Goal: Task Accomplishment & Management: Use online tool/utility

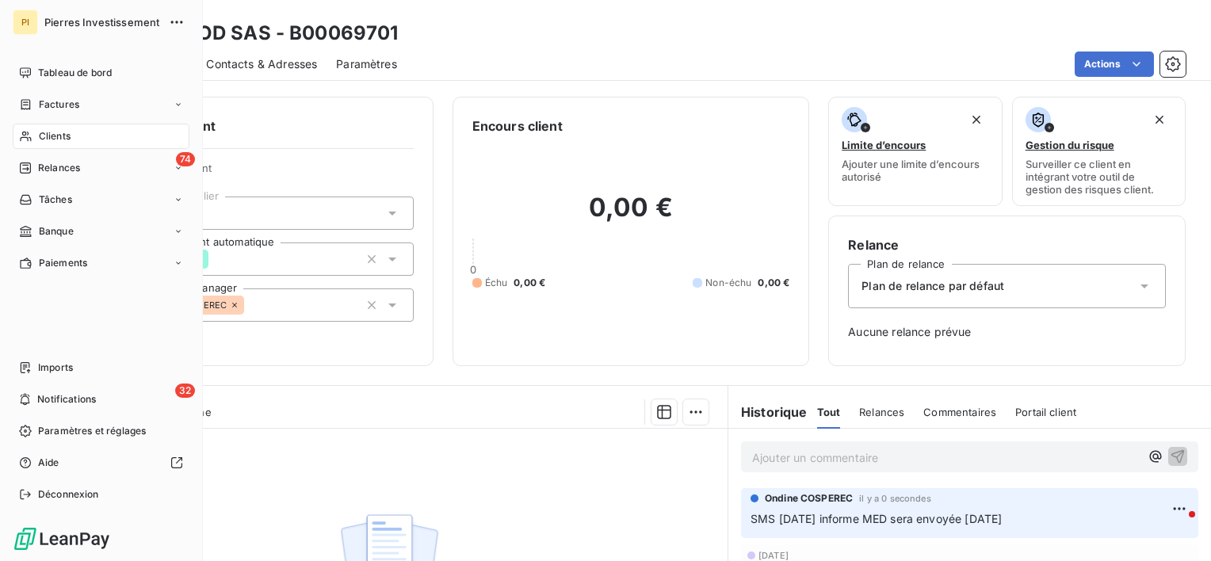
click at [67, 143] on div "Clients" at bounding box center [101, 136] width 177 height 25
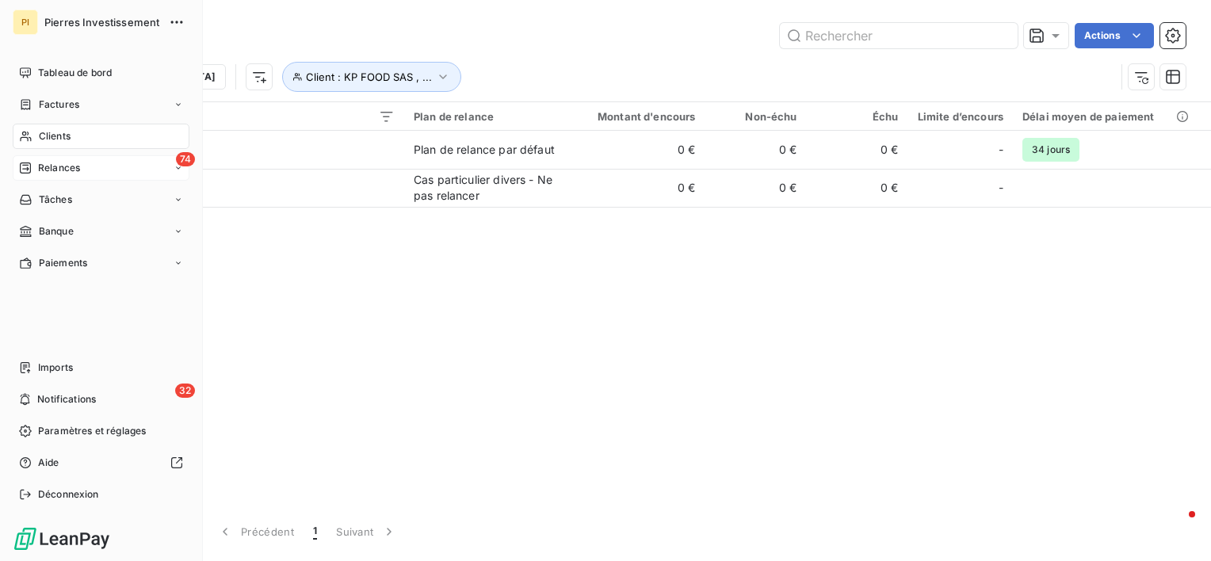
click at [66, 171] on span "Relances" at bounding box center [59, 168] width 42 height 14
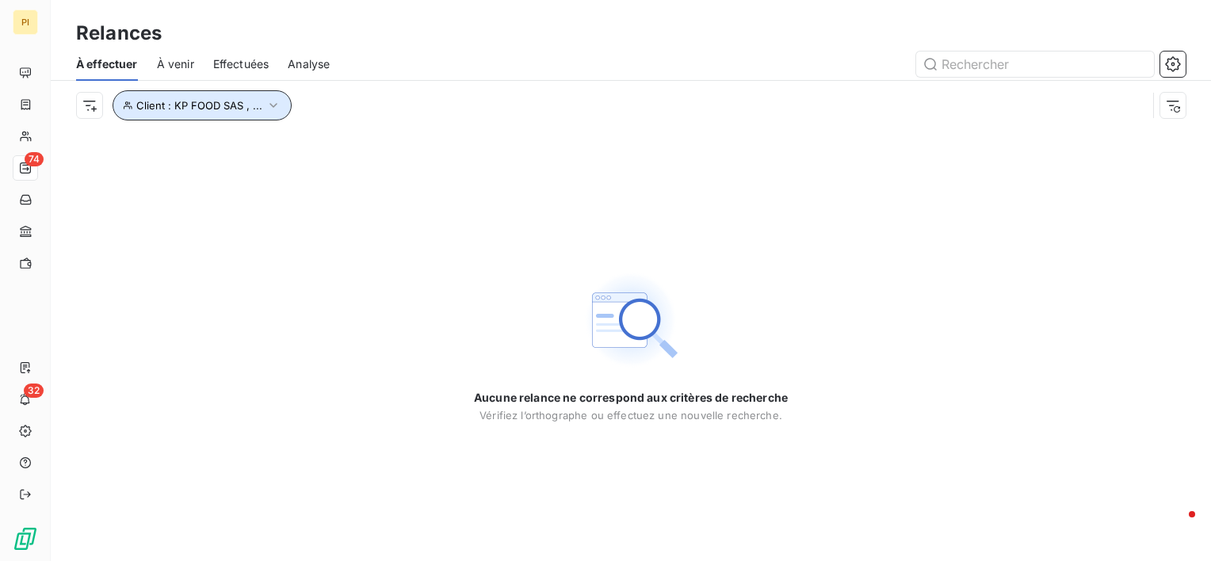
click at [271, 108] on icon "button" at bounding box center [274, 105] width 16 height 16
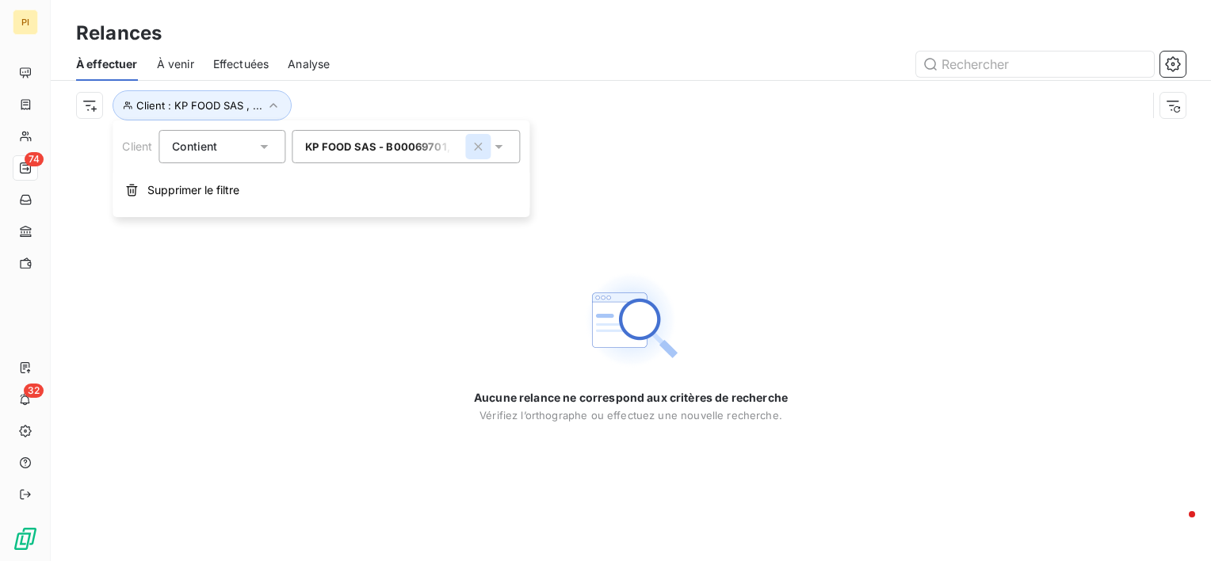
click at [476, 150] on icon "button" at bounding box center [478, 147] width 8 height 8
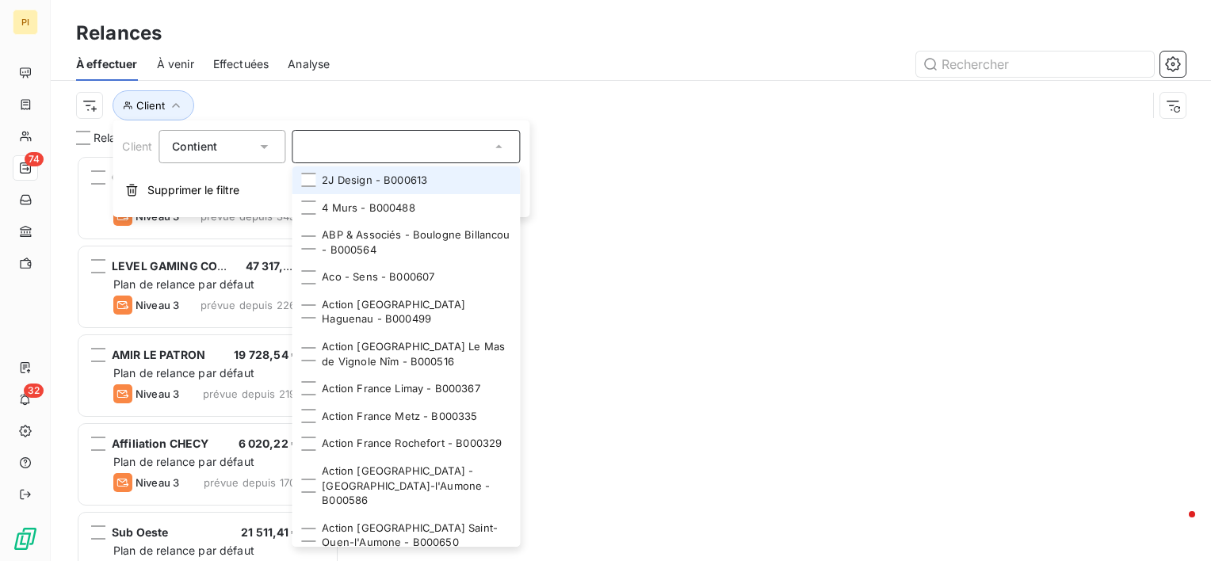
scroll to position [13, 13]
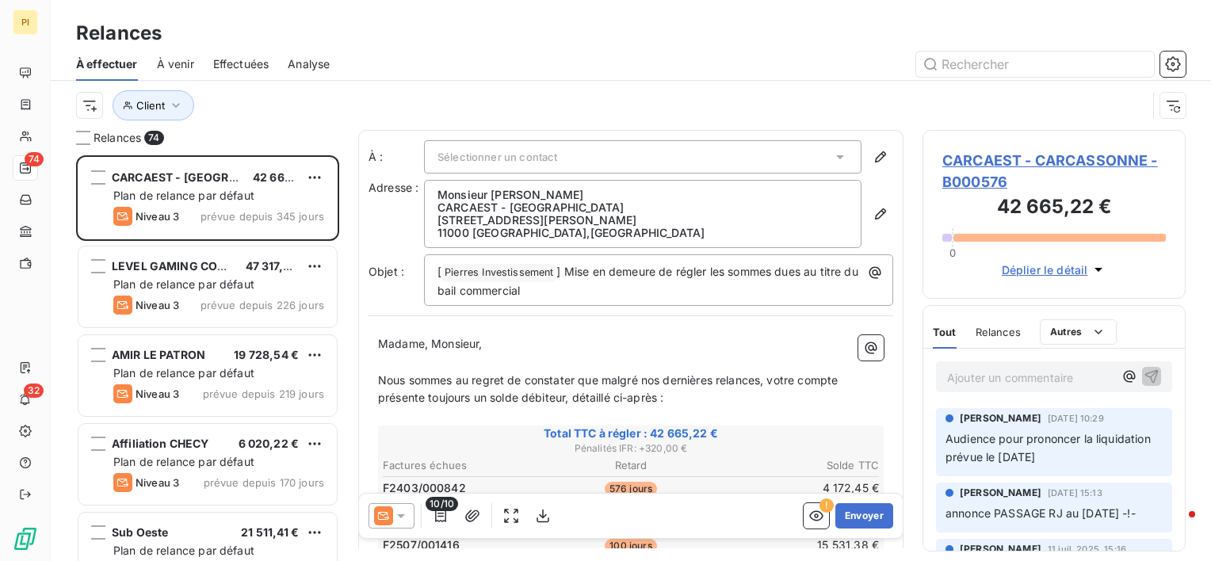
click at [631, 117] on div "Client" at bounding box center [611, 105] width 1071 height 30
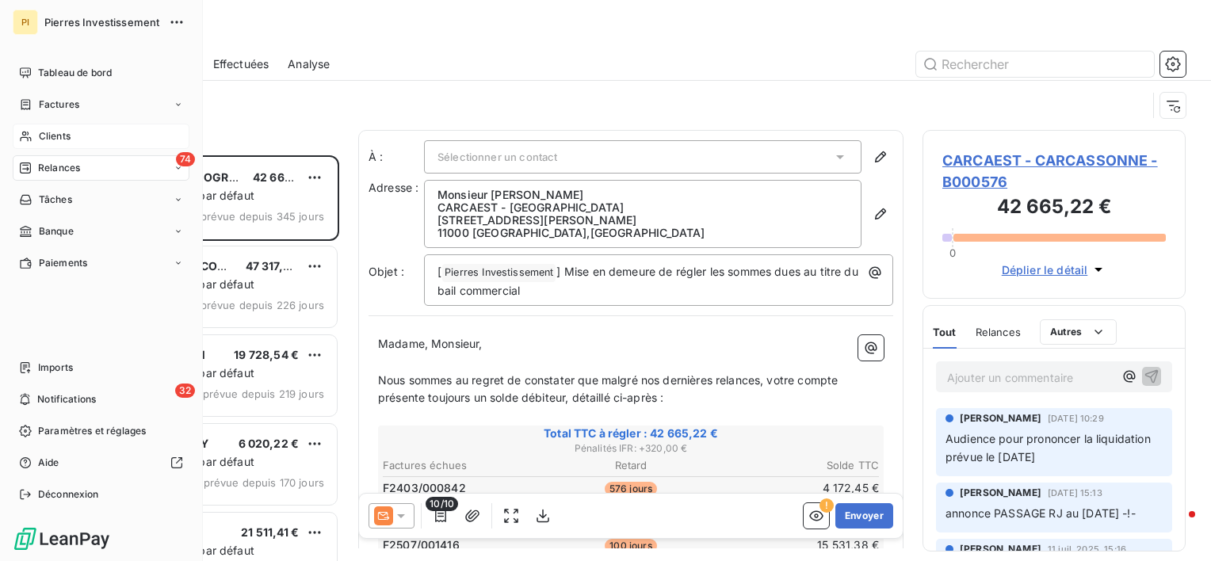
click at [50, 136] on span "Clients" at bounding box center [55, 136] width 32 height 14
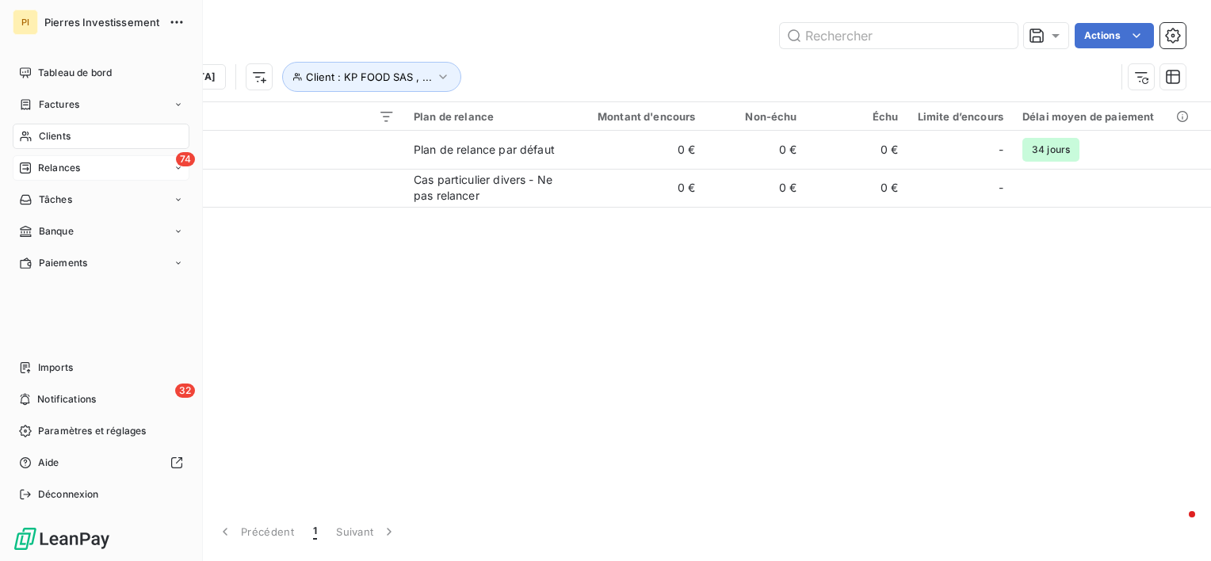
drag, startPoint x: 59, startPoint y: 166, endPoint x: 143, endPoint y: 171, distance: 84.9
click at [61, 166] on span "Relances" at bounding box center [59, 168] width 42 height 14
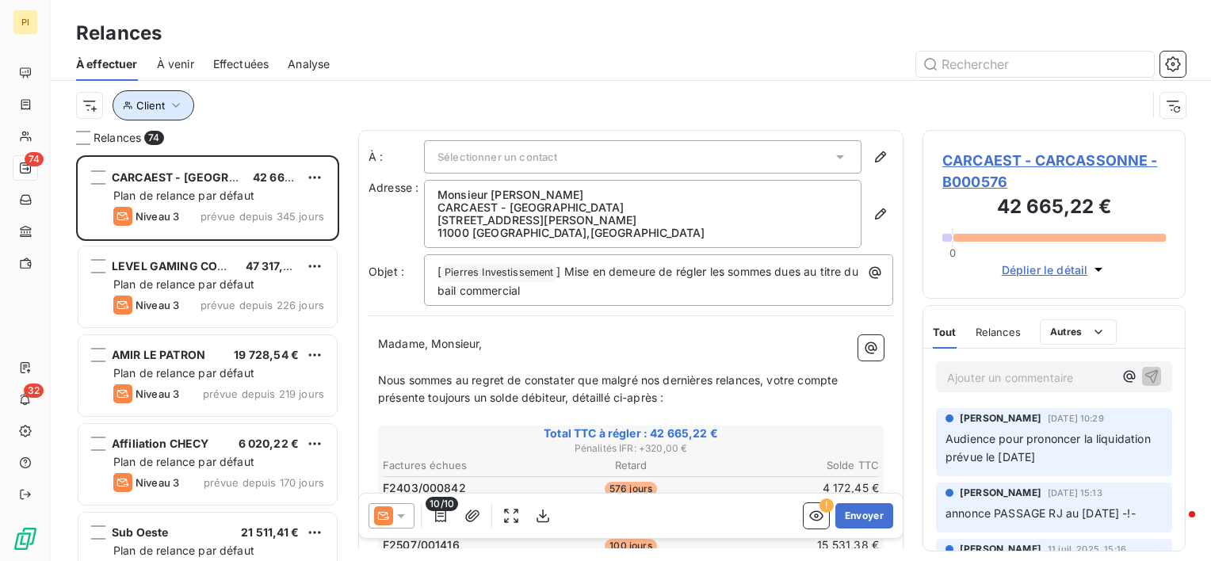
click at [170, 108] on icon "button" at bounding box center [176, 105] width 16 height 16
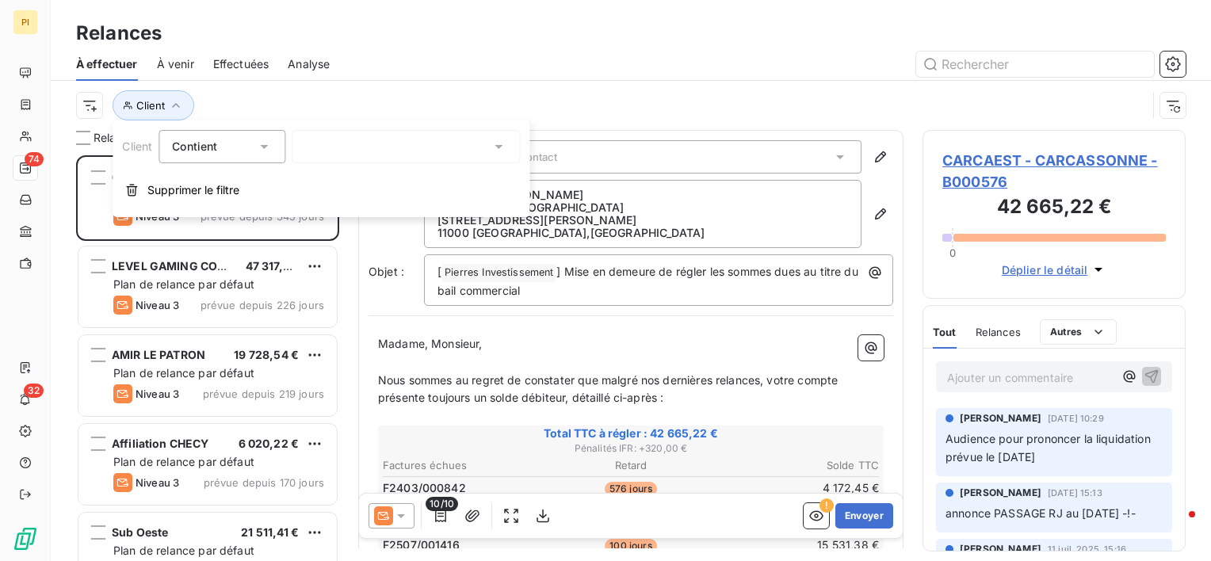
click at [219, 152] on div "Contient is" at bounding box center [214, 147] width 84 height 22
click at [257, 216] on span "Ne contient pas" at bounding box center [233, 211] width 86 height 13
click at [243, 144] on span "Ne contient pas" at bounding box center [215, 146] width 86 height 13
click at [221, 184] on span "Contient" at bounding box center [212, 183] width 45 height 13
click at [319, 108] on div "Client" at bounding box center [611, 105] width 1071 height 30
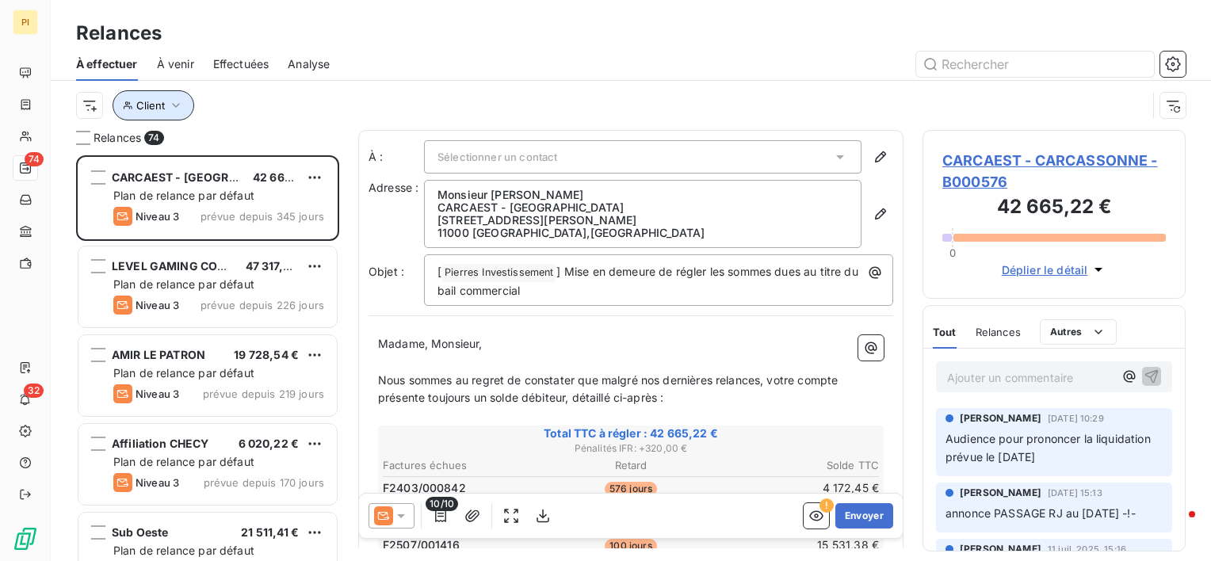
click at [168, 105] on icon "button" at bounding box center [176, 105] width 16 height 16
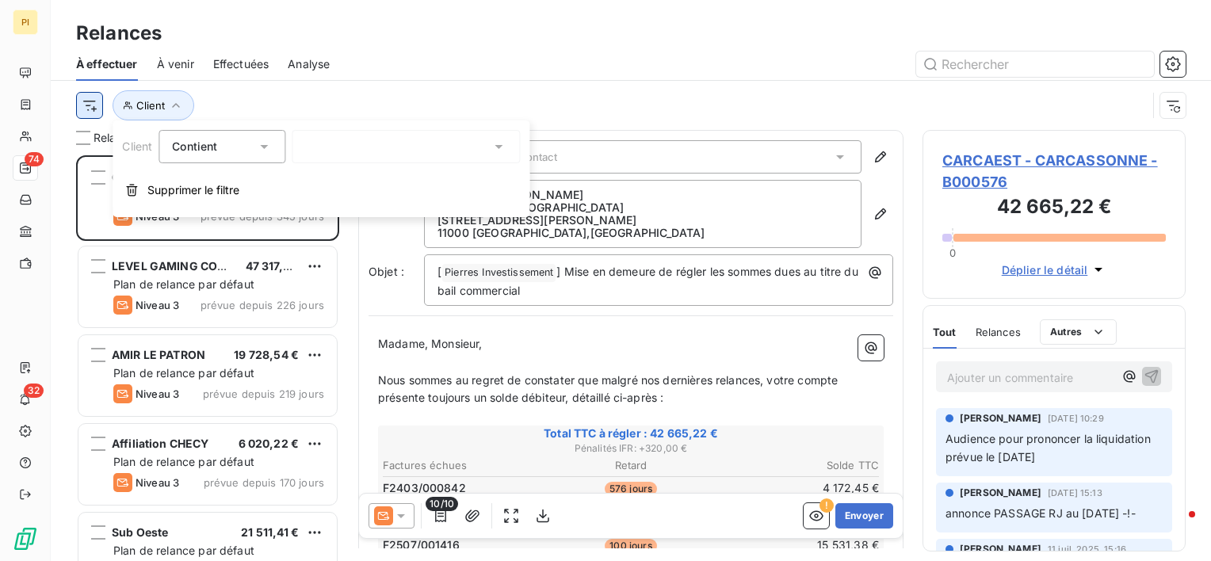
click at [82, 99] on html "PI 74 32 Relances À effectuer À venir Effectuées Analyse Client Relances 74 CAR…" at bounding box center [605, 280] width 1211 height 561
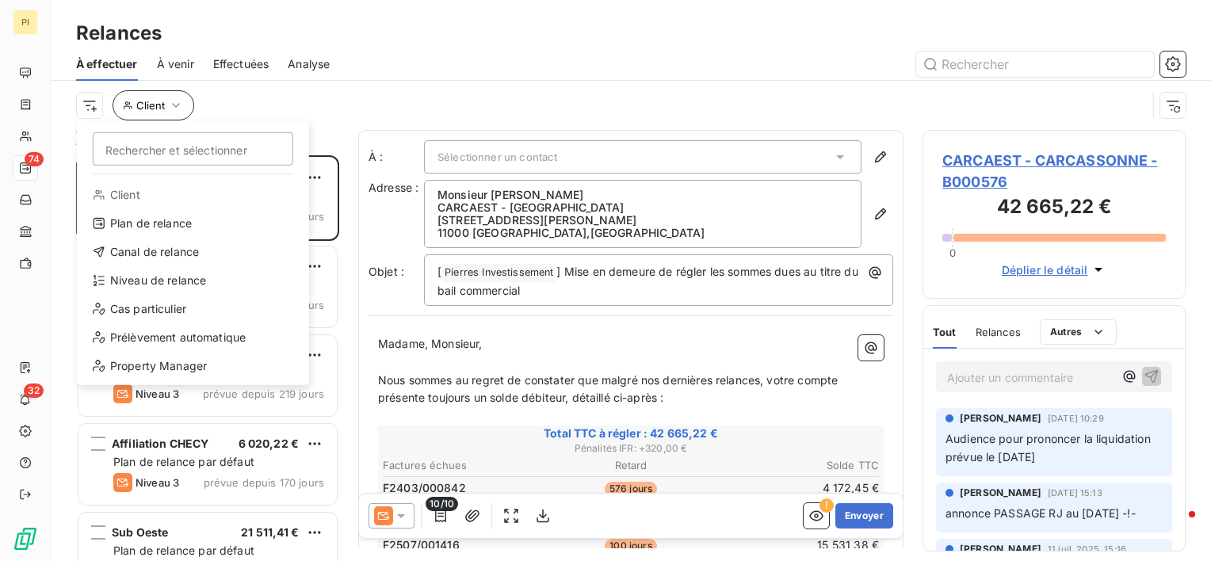
click at [136, 108] on html "PI 74 32 Relances À effectuer À venir Effectuées Analyse Rechercher et sélectio…" at bounding box center [605, 280] width 1211 height 561
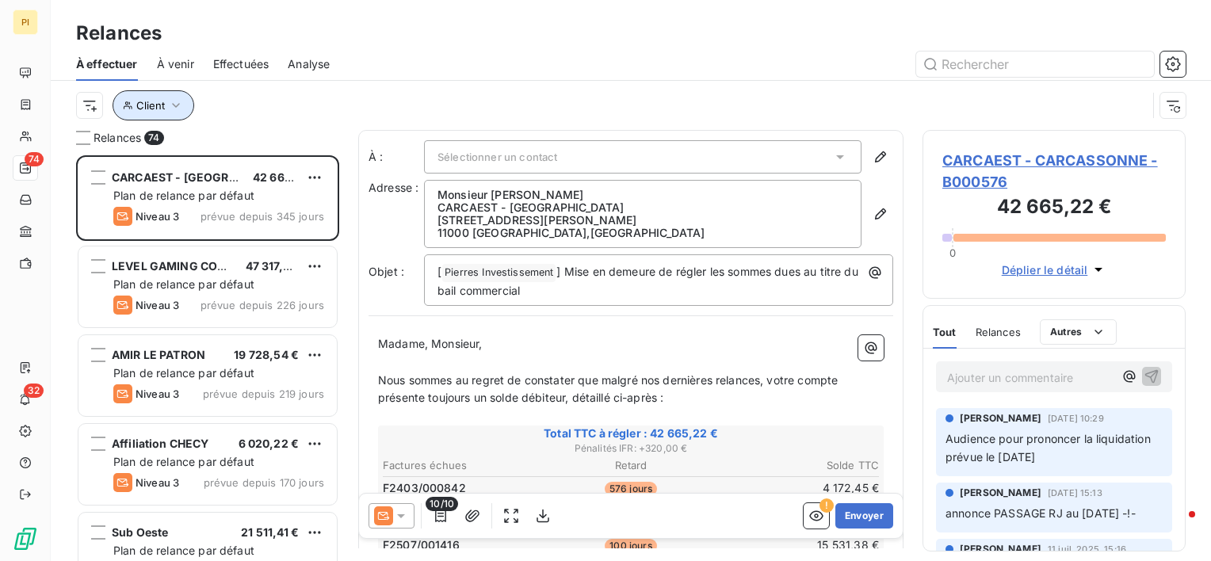
click at [136, 108] on span "Client" at bounding box center [150, 105] width 29 height 13
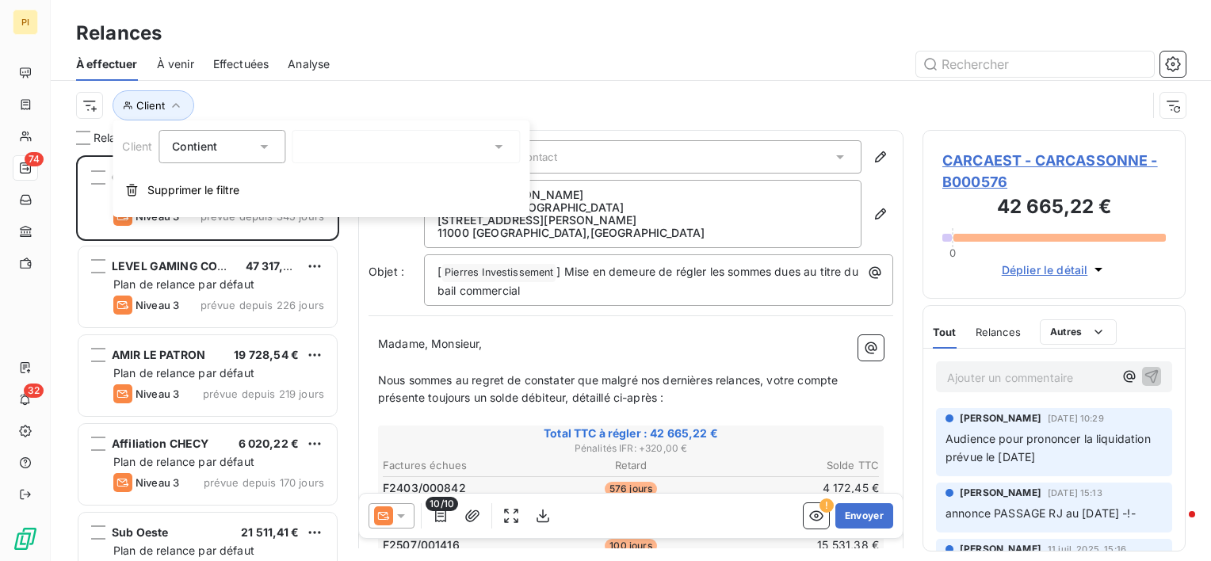
click at [225, 151] on div "Contient is" at bounding box center [214, 147] width 84 height 22
click at [206, 90] on div "Client" at bounding box center [611, 105] width 1071 height 30
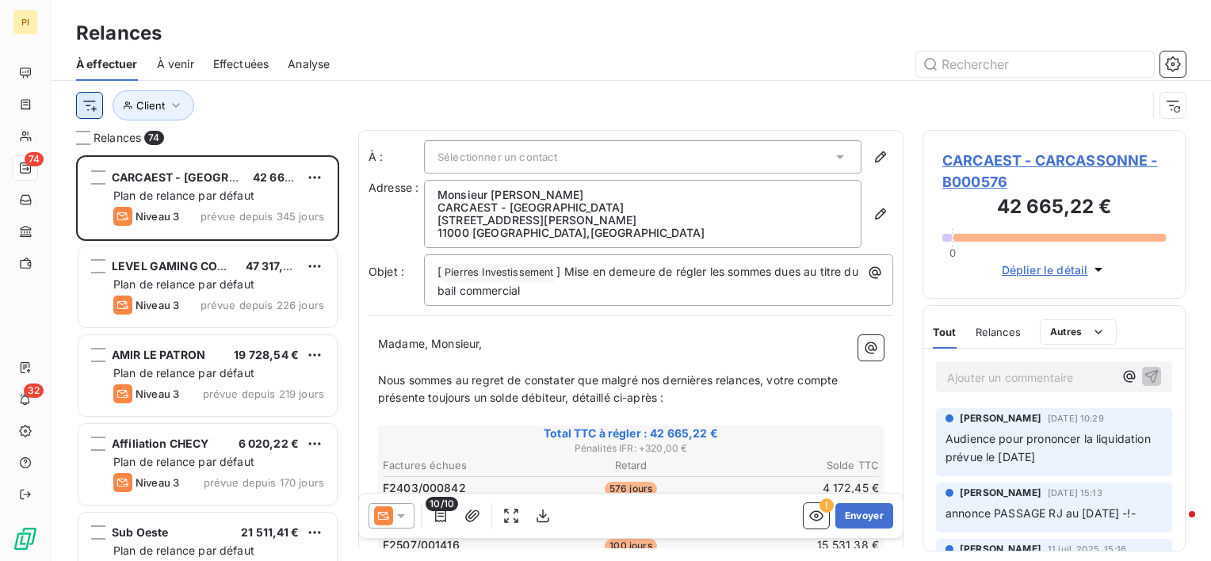
click at [96, 110] on html "PI 74 32 Relances À effectuer À venir Effectuées Analyse Client Relances 74 CAR…" at bounding box center [605, 280] width 1211 height 561
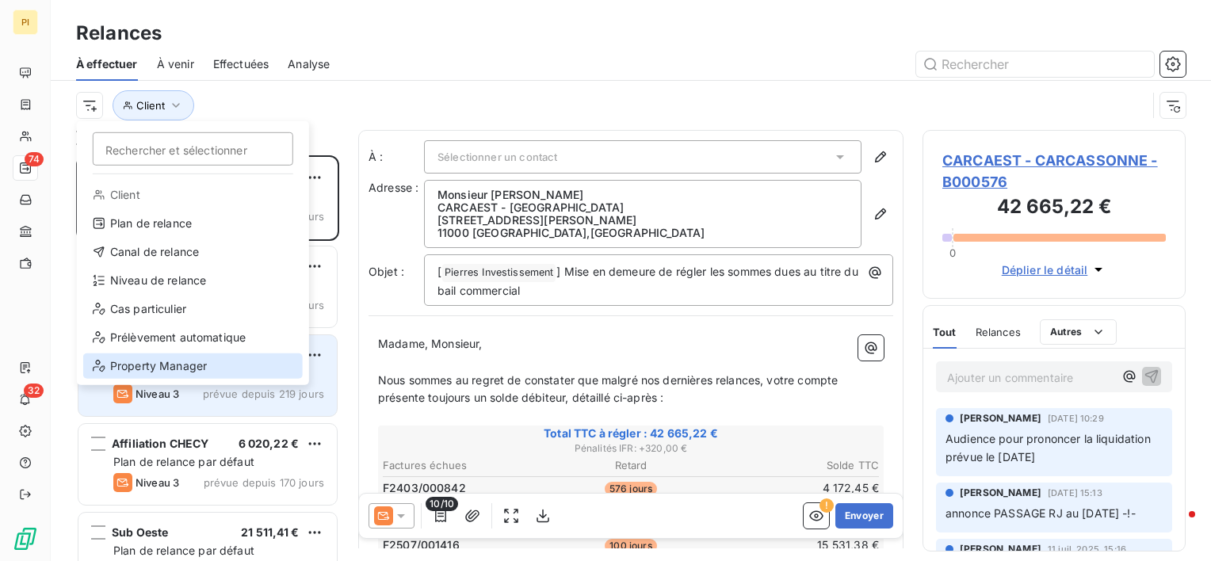
drag, startPoint x: 169, startPoint y: 363, endPoint x: 179, endPoint y: 352, distance: 15.1
click at [172, 361] on div "Property Manager" at bounding box center [193, 366] width 220 height 25
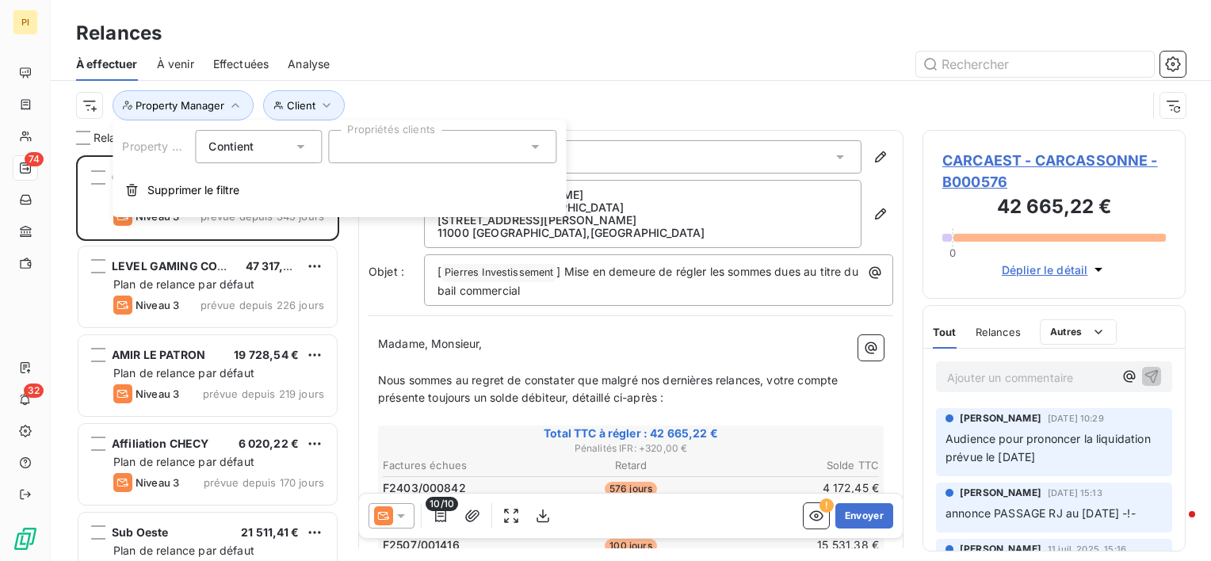
click at [428, 151] on div at bounding box center [442, 146] width 228 height 33
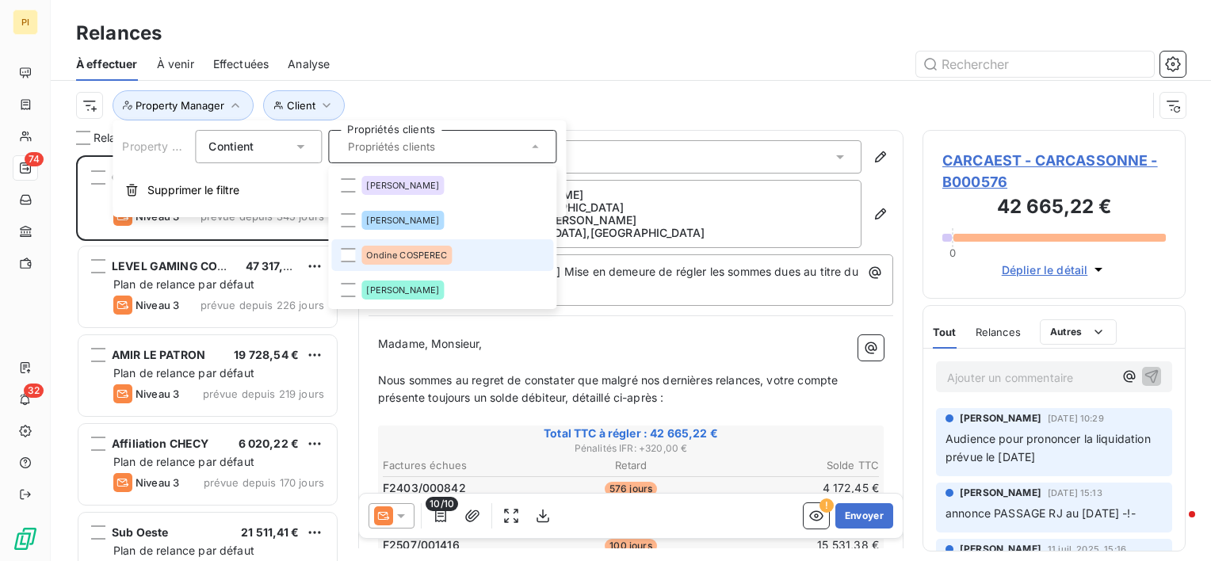
click at [399, 258] on span "Ondine COSPEREC" at bounding box center [406, 255] width 81 height 10
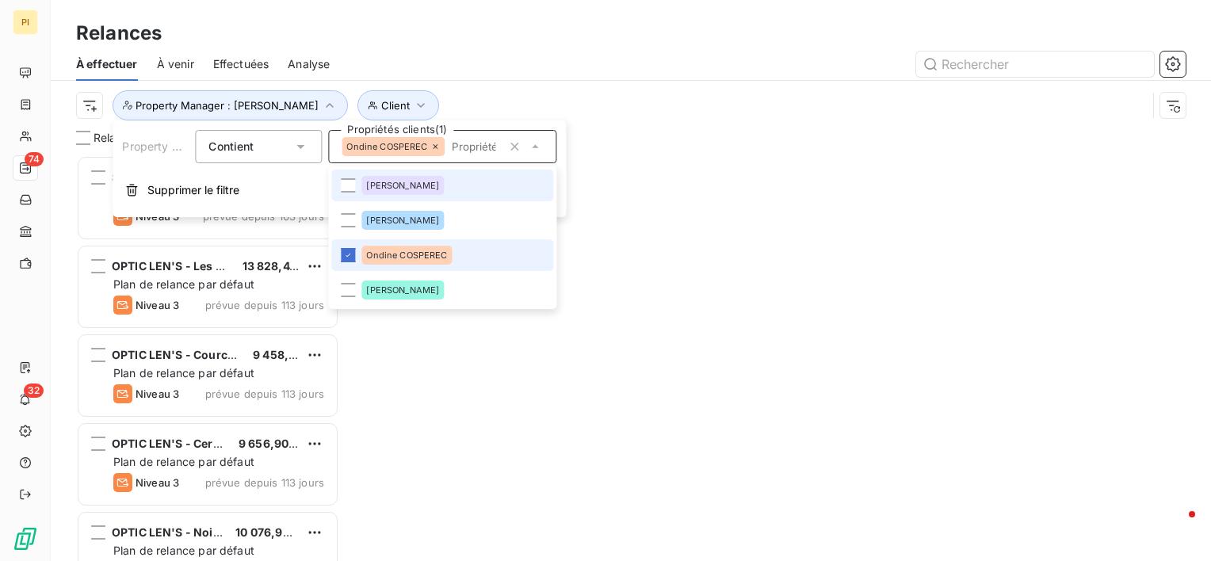
scroll to position [393, 250]
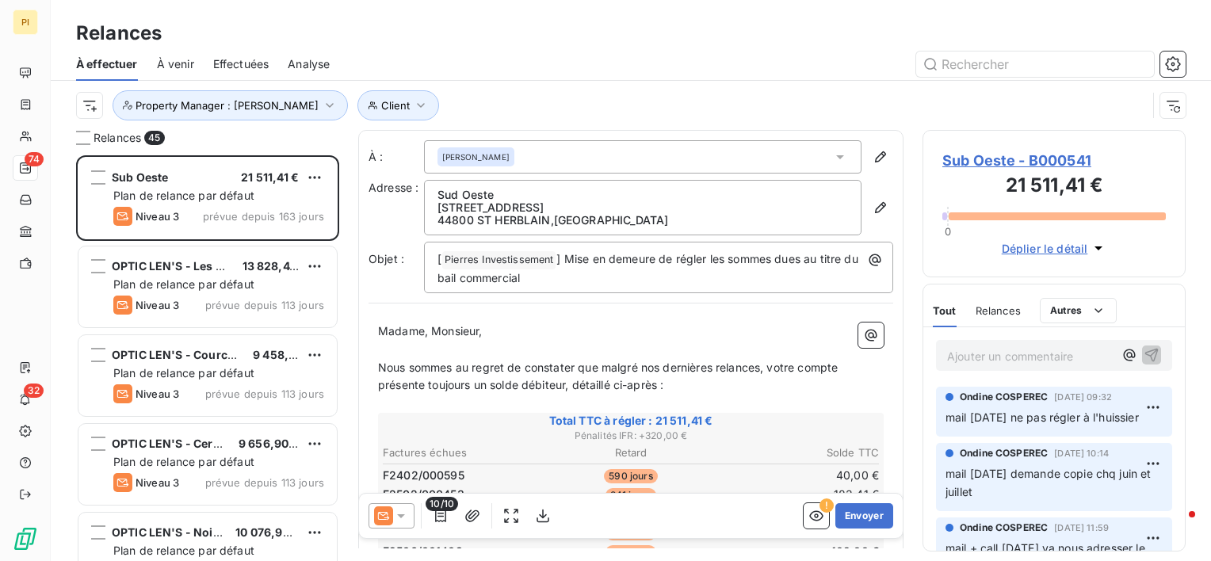
click at [554, 92] on div "Client Property Manager : [PERSON_NAME]" at bounding box center [611, 105] width 1071 height 30
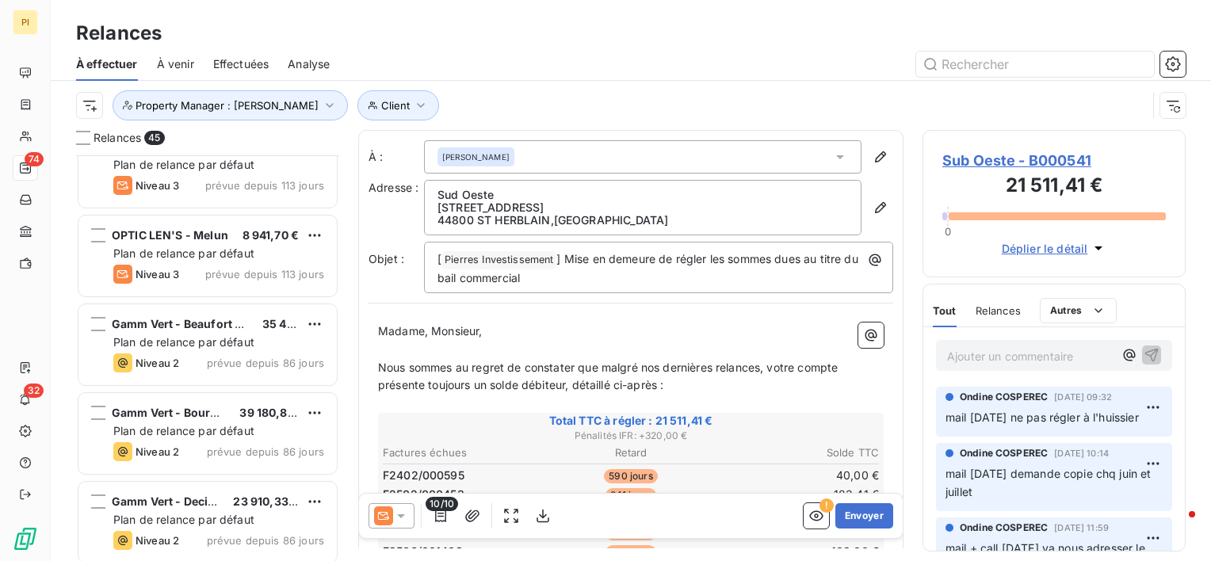
scroll to position [555, 0]
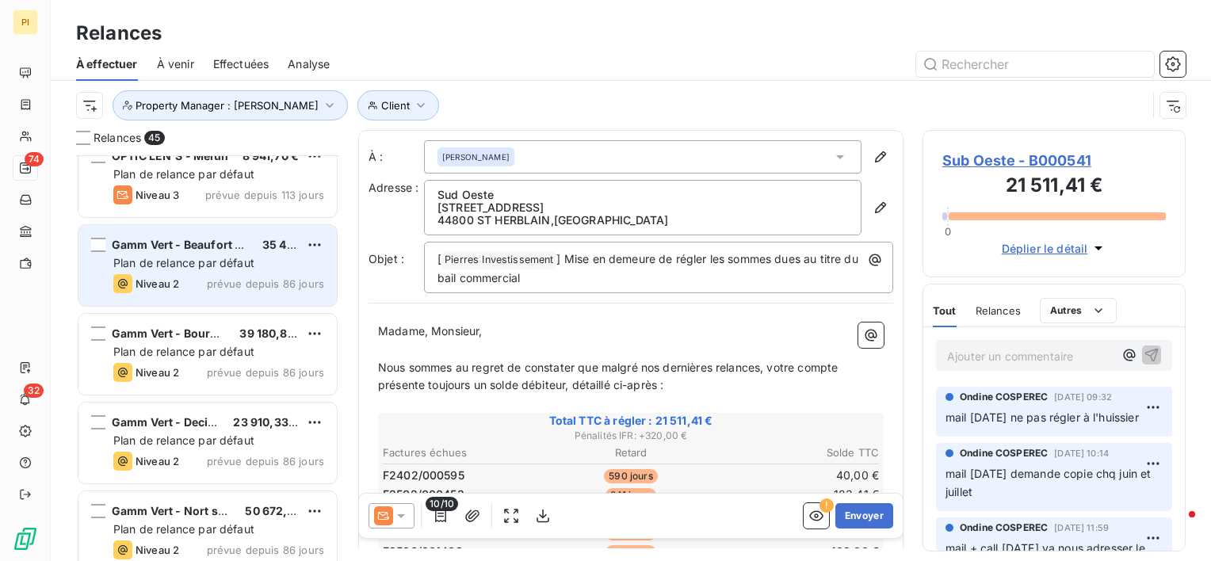
click at [210, 271] on div "Gamm Vert - Beaufort en Vallee 35 403,08 € Plan de relance par défaut Niveau 2 …" at bounding box center [207, 265] width 258 height 81
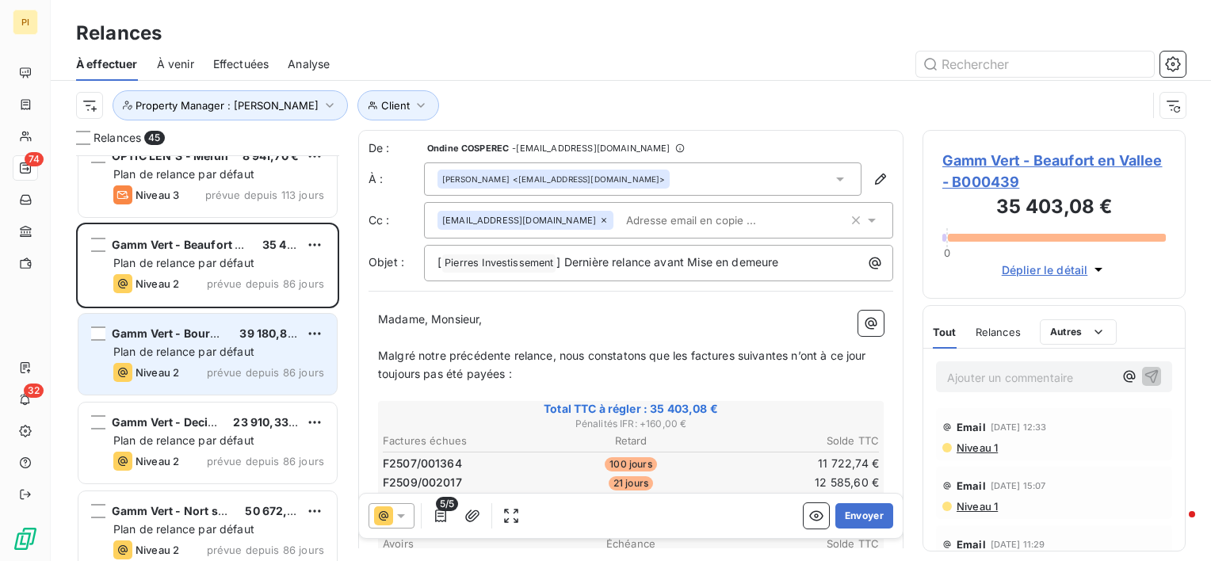
click at [201, 365] on div "Niveau 2 prévue depuis 86 jours" at bounding box center [218, 372] width 211 height 19
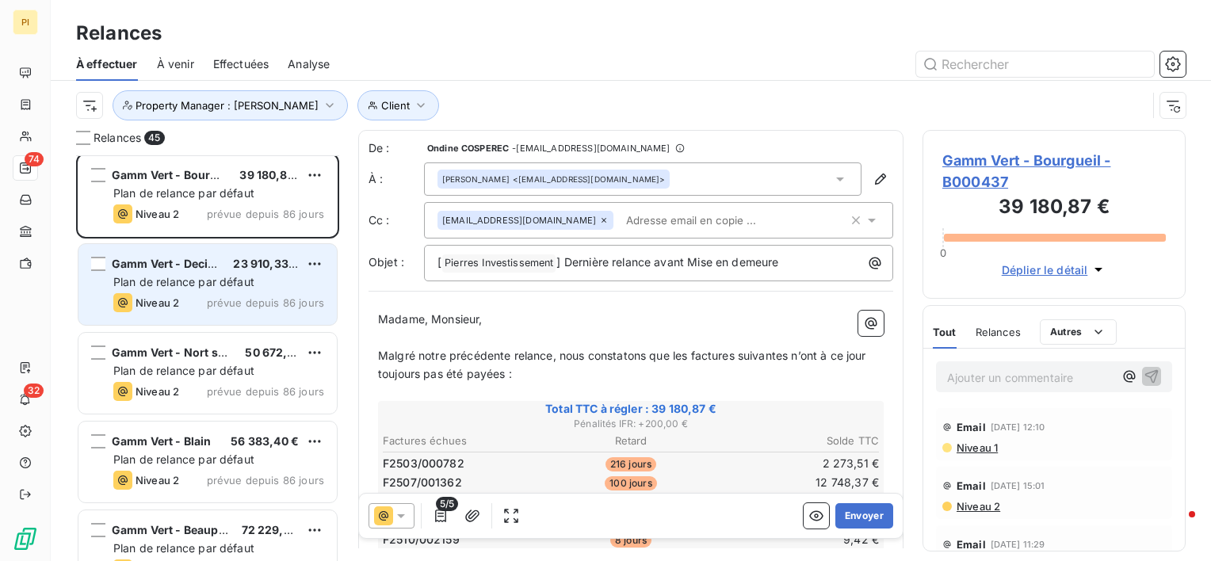
scroll to position [634, 0]
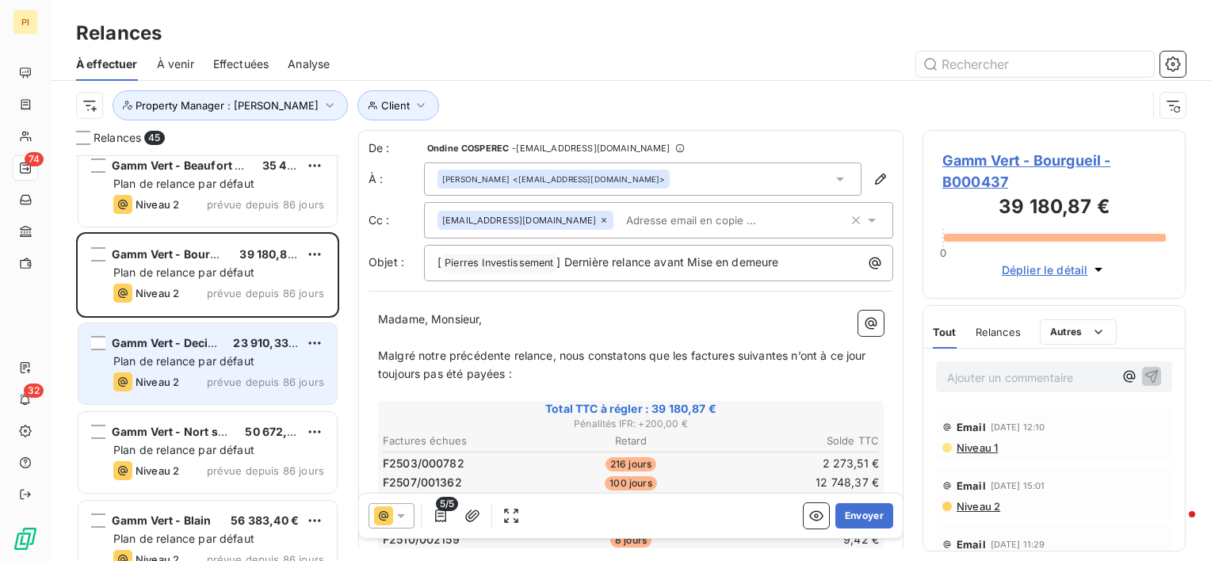
click at [208, 357] on span "Plan de relance par défaut" at bounding box center [183, 360] width 141 height 13
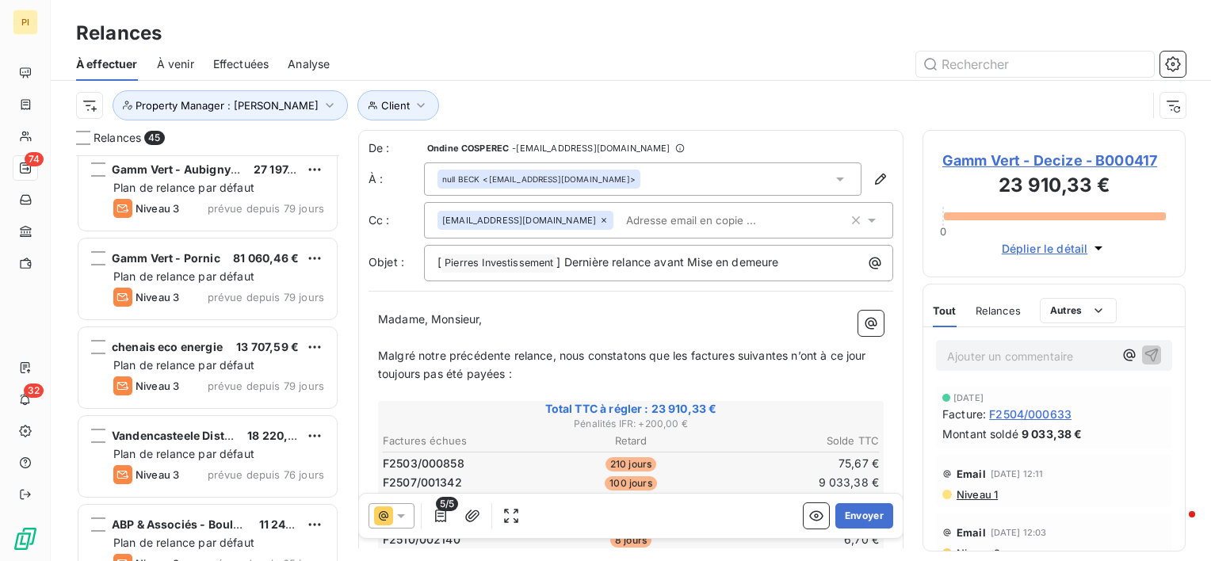
scroll to position [2378, 0]
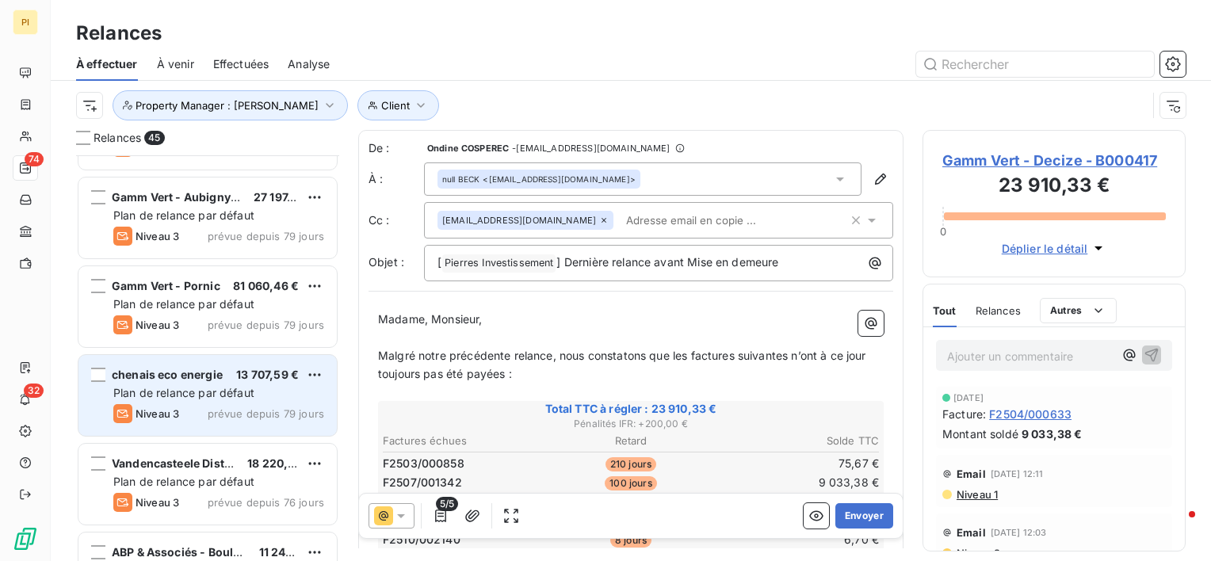
click at [215, 384] on div "chenais eco energie 13 707,59 € Plan de relance par défaut Niveau 3 prévue depu…" at bounding box center [207, 395] width 258 height 81
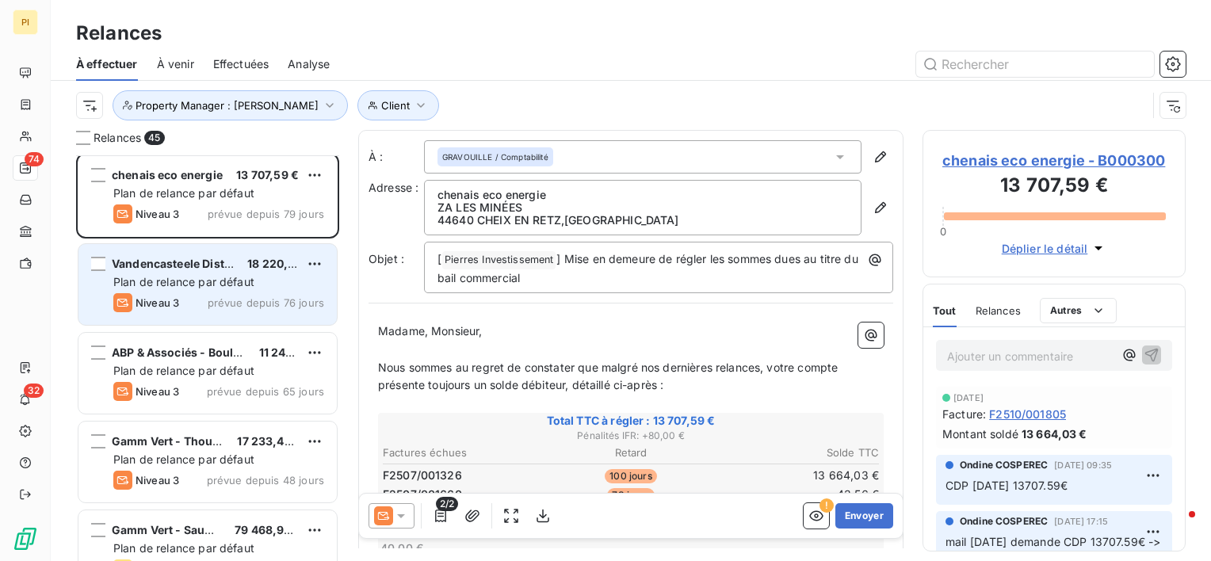
scroll to position [2616, 0]
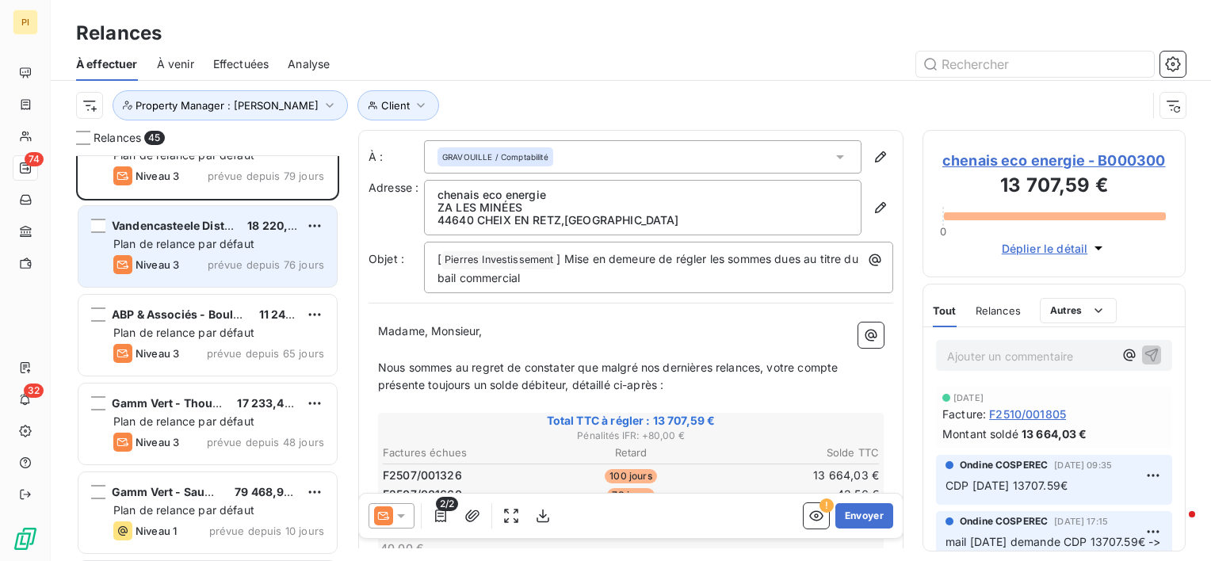
click at [210, 264] on span "prévue depuis 76 jours" at bounding box center [266, 264] width 117 height 13
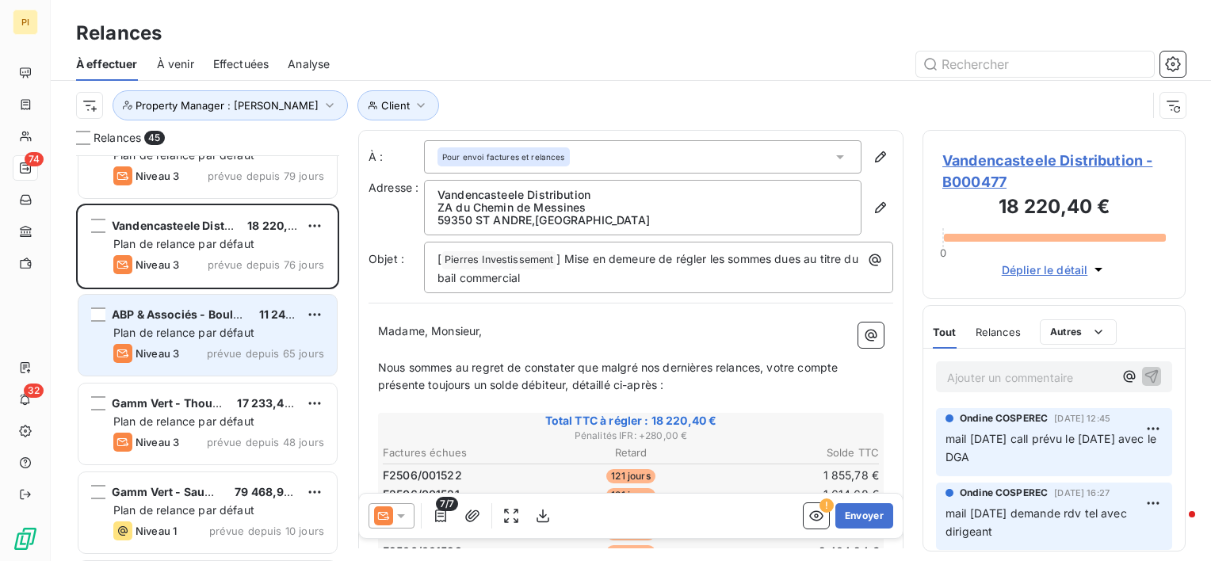
click at [195, 352] on div "Niveau 3 prévue depuis 65 jours" at bounding box center [218, 353] width 211 height 19
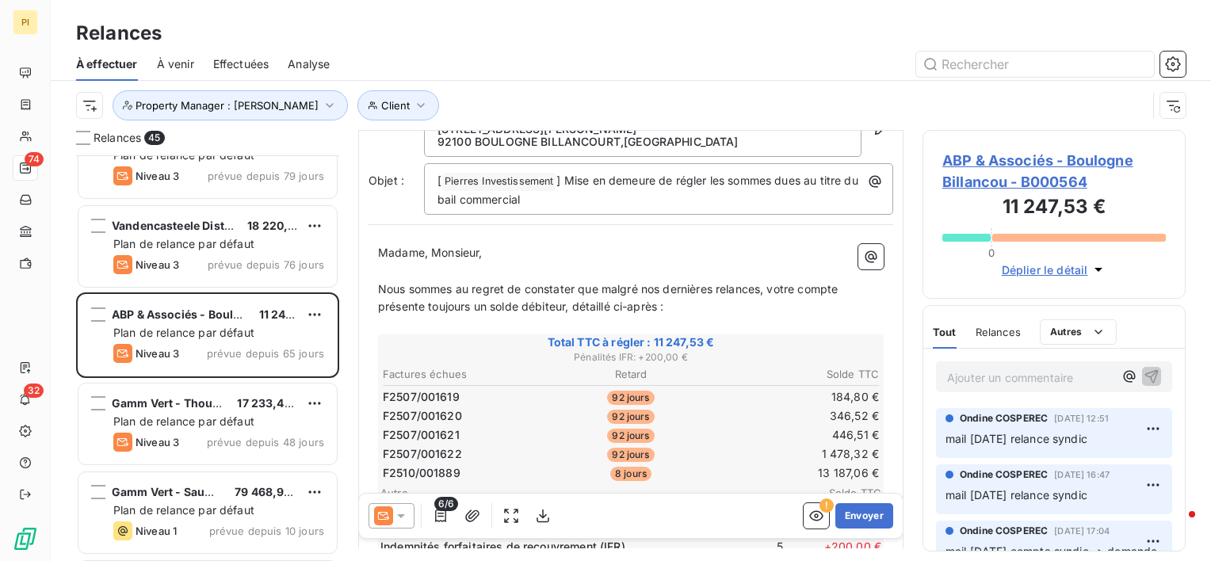
scroll to position [79, 0]
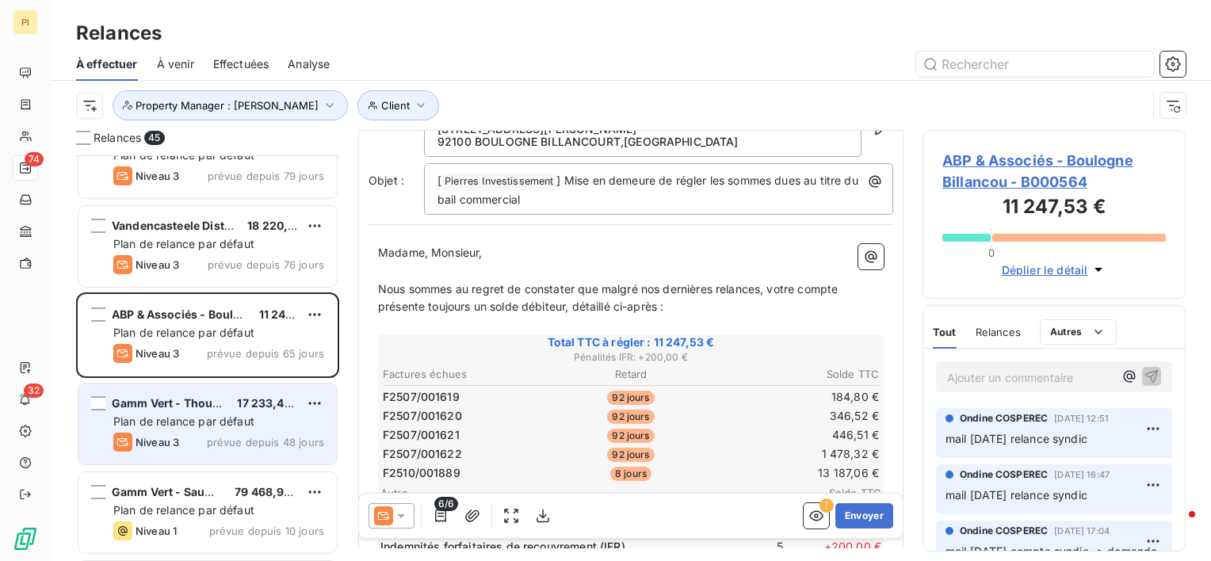
click at [238, 414] on div "Plan de relance par défaut" at bounding box center [218, 422] width 211 height 16
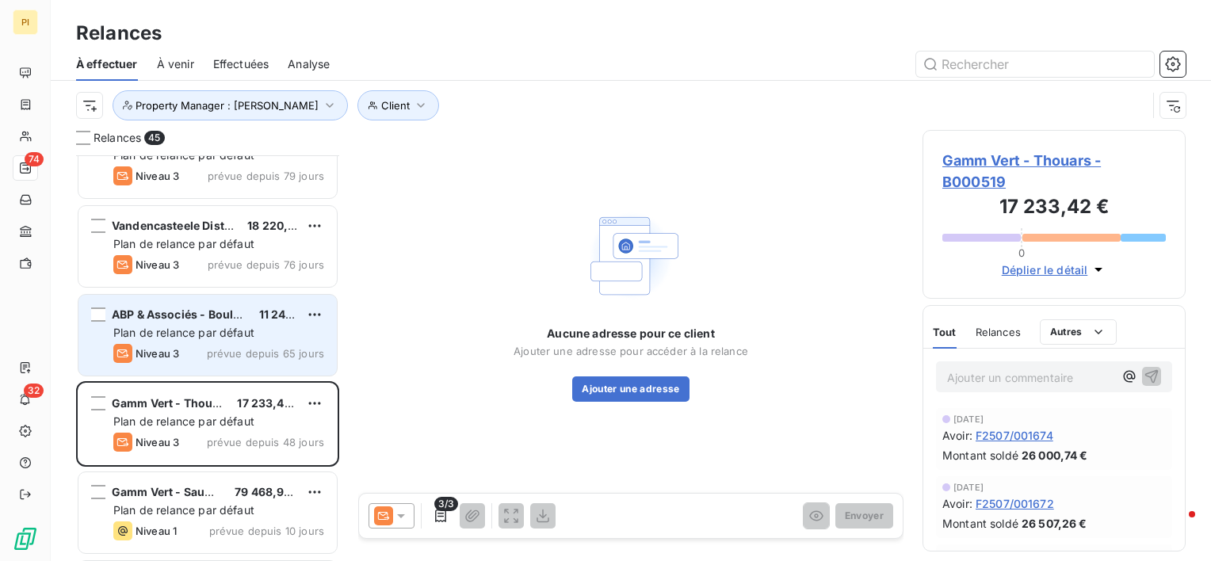
click at [229, 345] on div "Niveau 3 prévue depuis 65 jours" at bounding box center [218, 353] width 211 height 19
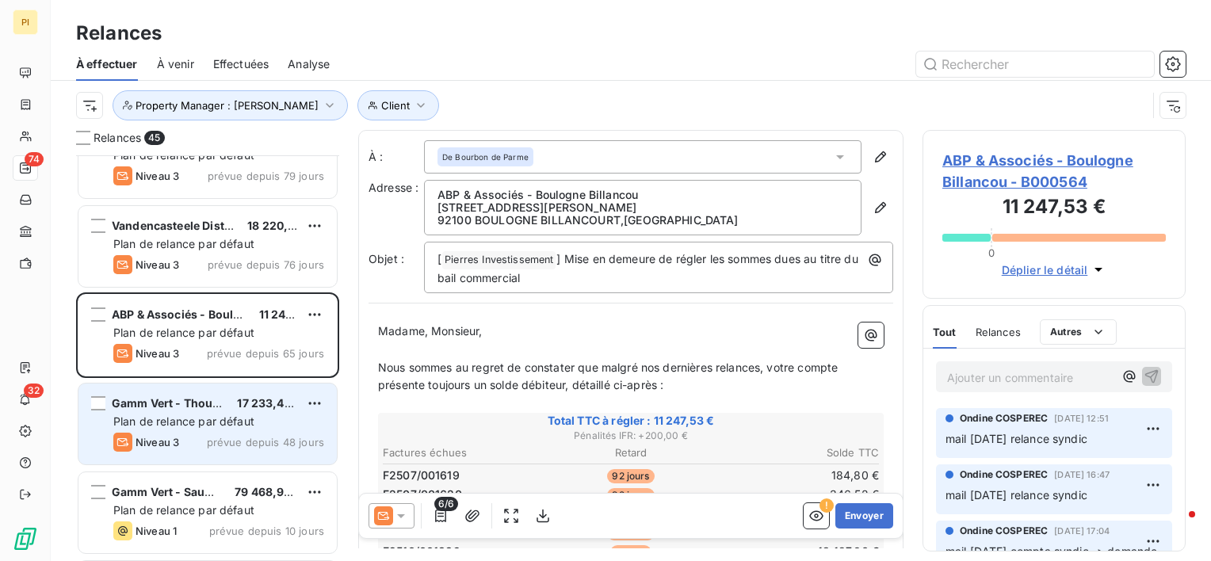
click at [233, 437] on span "prévue depuis 48 jours" at bounding box center [265, 442] width 117 height 13
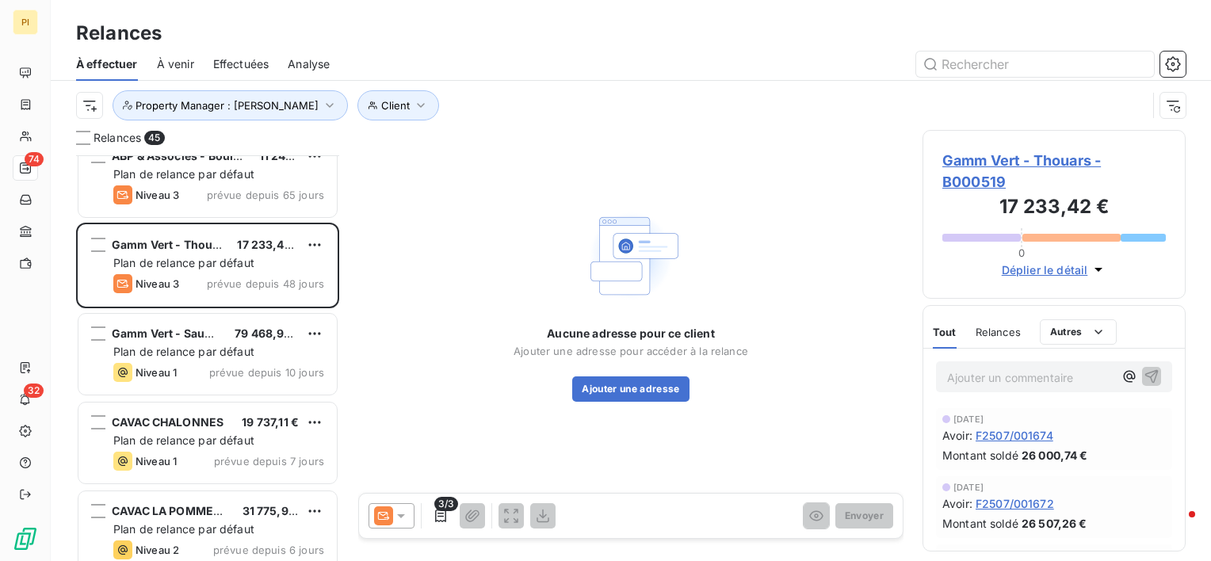
scroll to position [2854, 0]
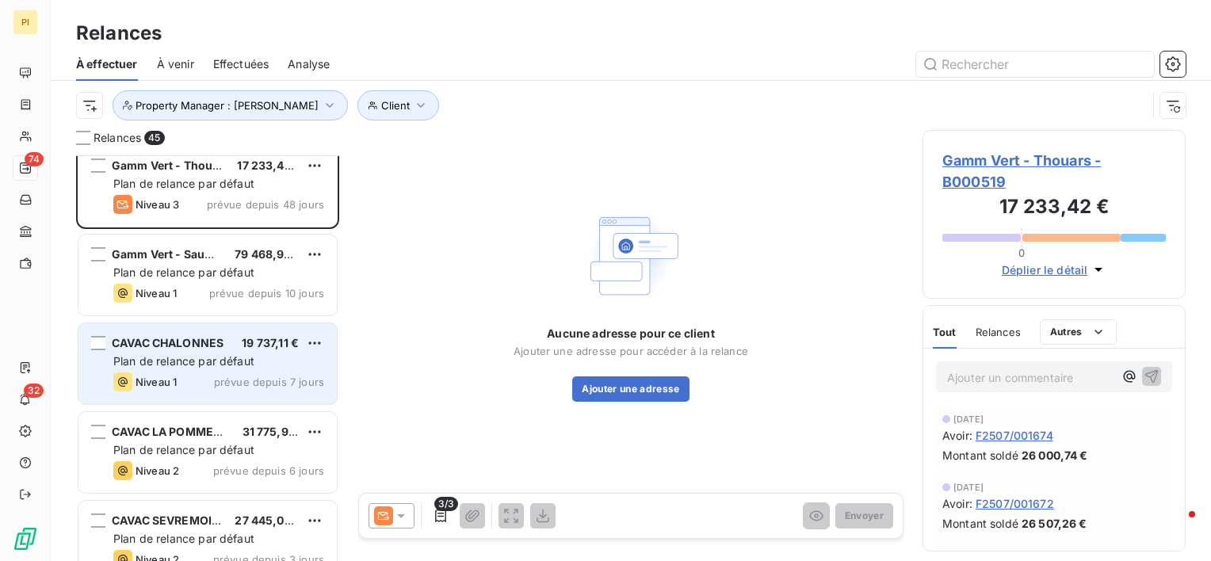
click at [227, 390] on div "CAVAC CHALONNES 19 737,11 € Plan de relance par défaut Niveau 1 prévue depuis 7…" at bounding box center [207, 363] width 258 height 81
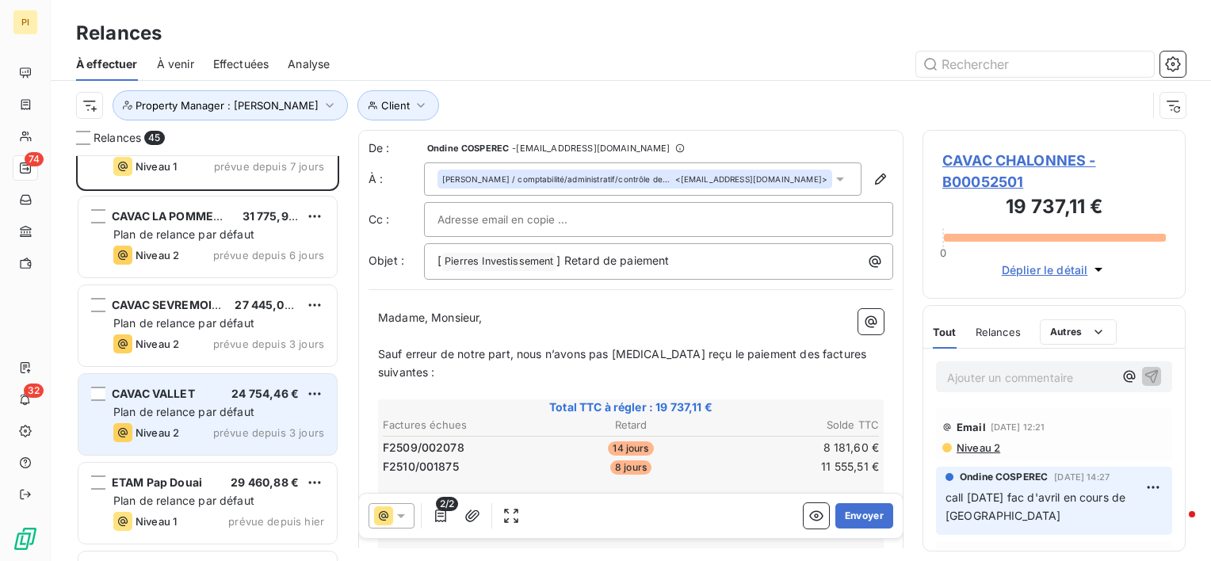
scroll to position [3091, 0]
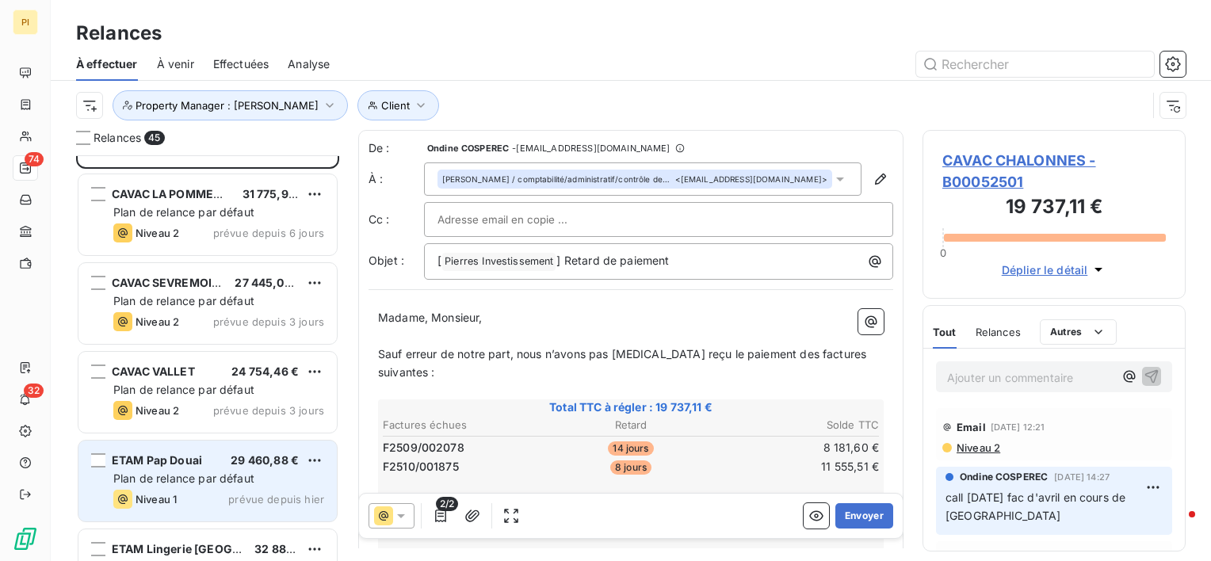
click at [247, 486] on div "ETAM Pap Douai 29 460,88 € Plan de relance par défaut Niveau 1 prévue depuis [D…" at bounding box center [207, 481] width 258 height 81
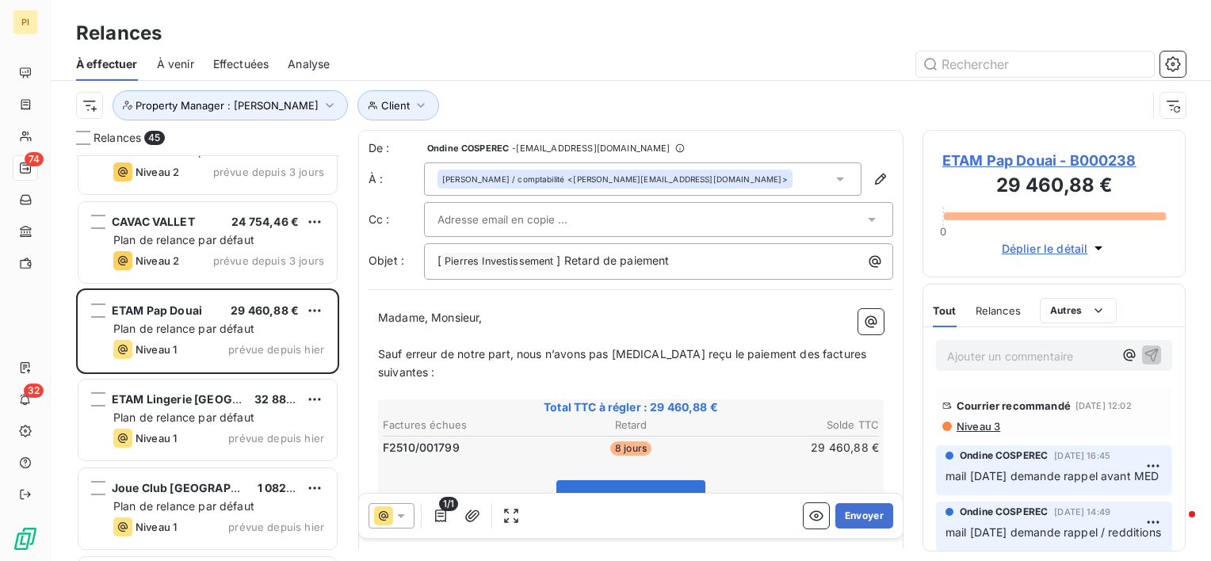
scroll to position [3250, 0]
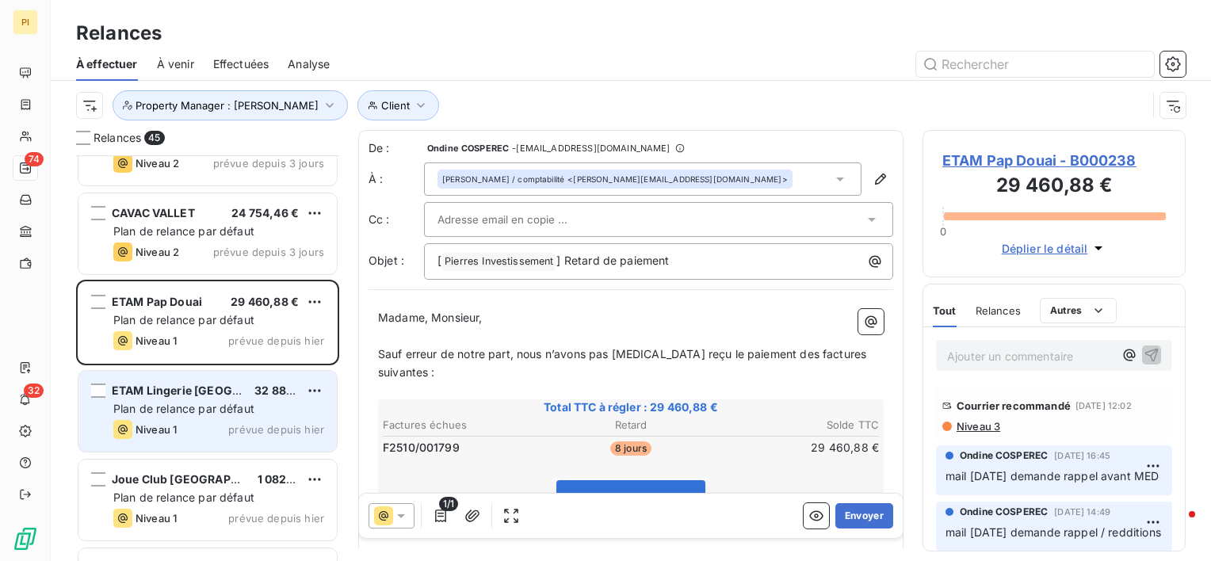
click at [245, 411] on span "Plan de relance par défaut" at bounding box center [183, 408] width 141 height 13
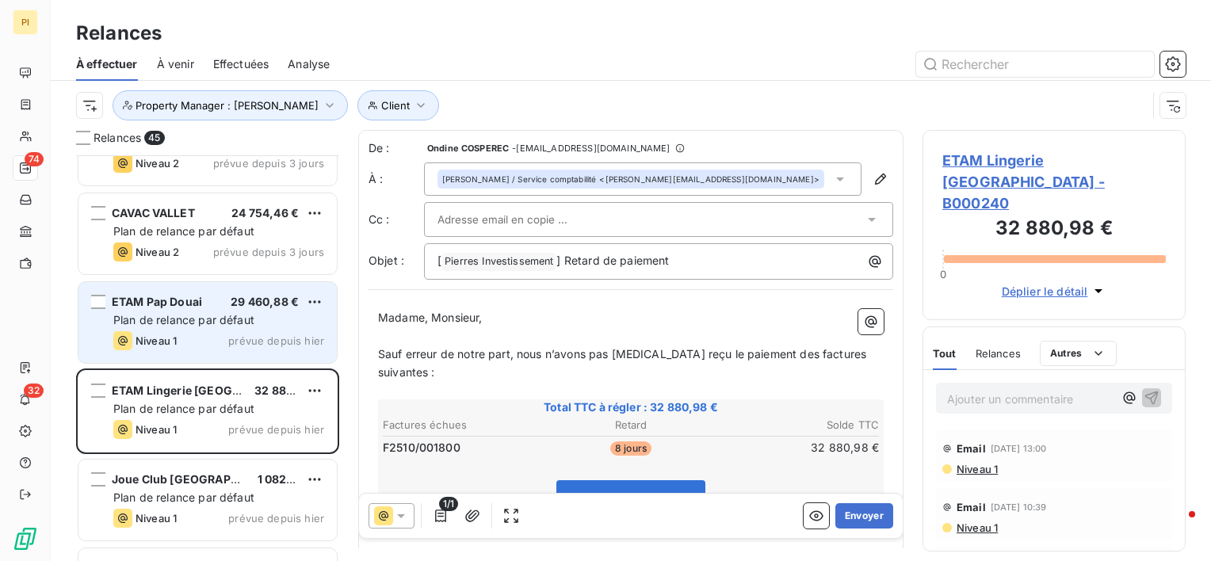
click at [236, 342] on span "prévue depuis hier" at bounding box center [276, 340] width 96 height 13
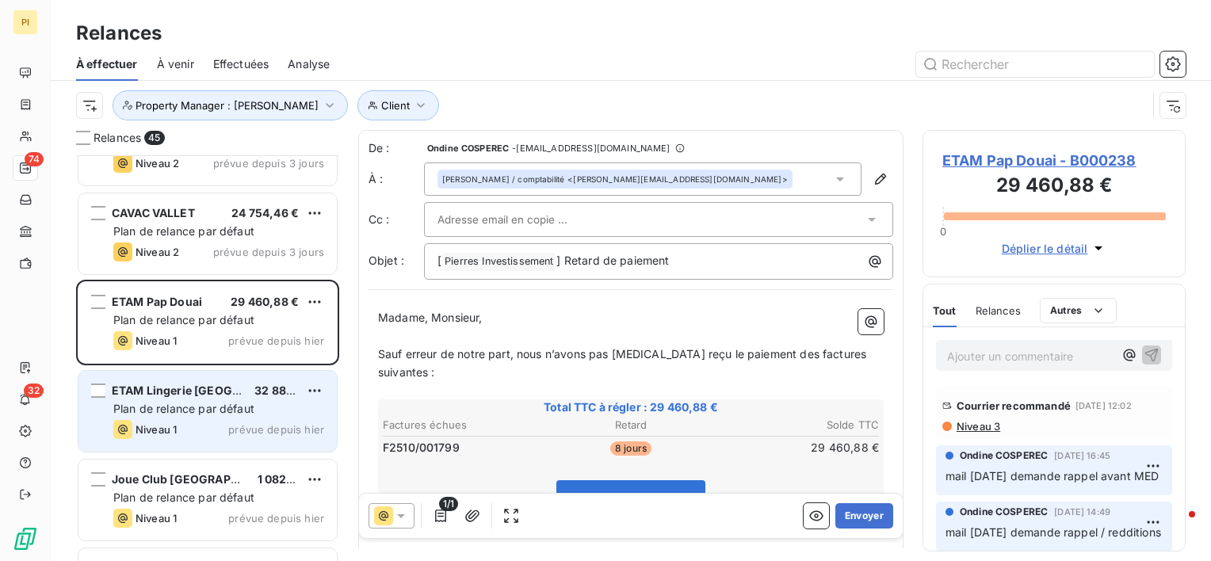
click at [261, 426] on span "prévue depuis hier" at bounding box center [276, 429] width 96 height 13
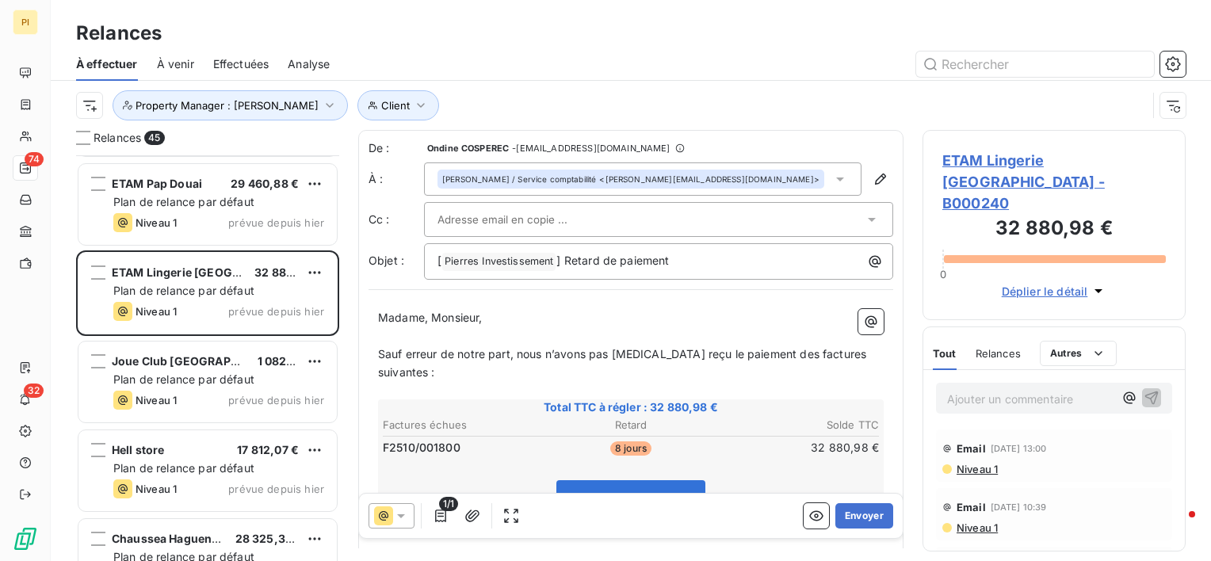
scroll to position [3408, 0]
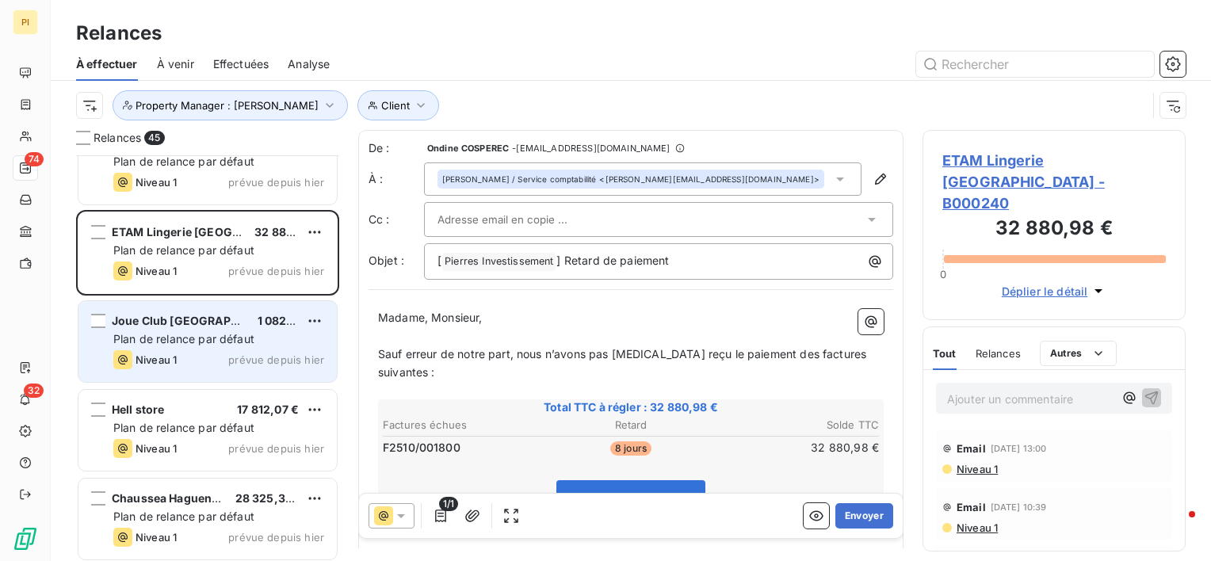
click at [271, 369] on div "Joue Club Haguenau 1 082,16 € Plan de relance par défaut Niveau 1 prévue depuis…" at bounding box center [207, 341] width 258 height 81
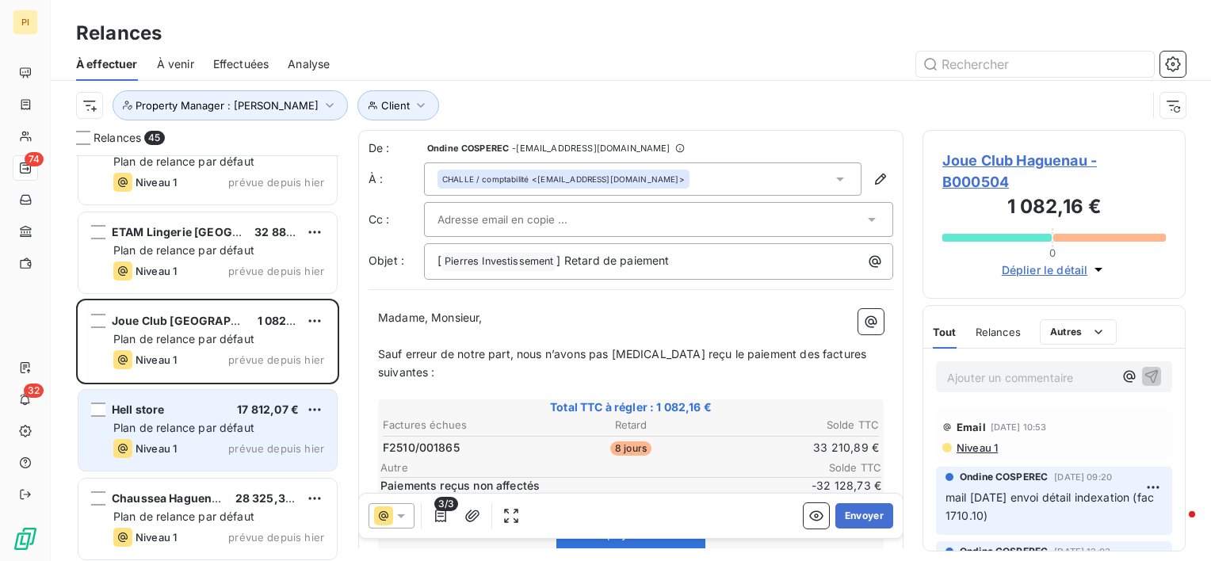
click at [258, 439] on div "Niveau 1 prévue depuis hier" at bounding box center [218, 448] width 211 height 19
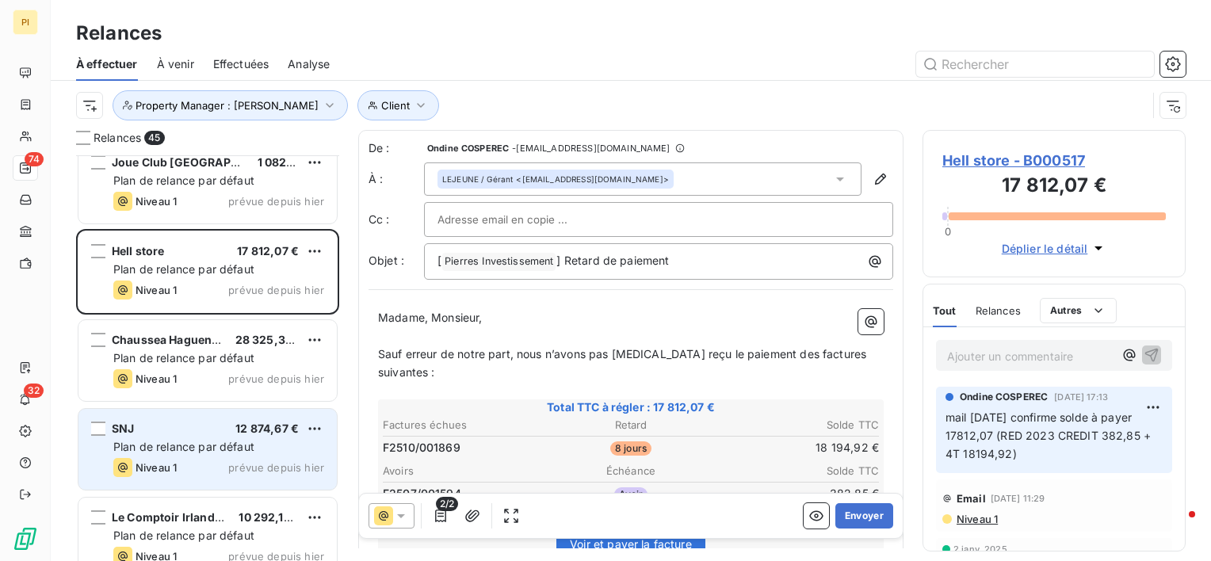
scroll to position [3567, 0]
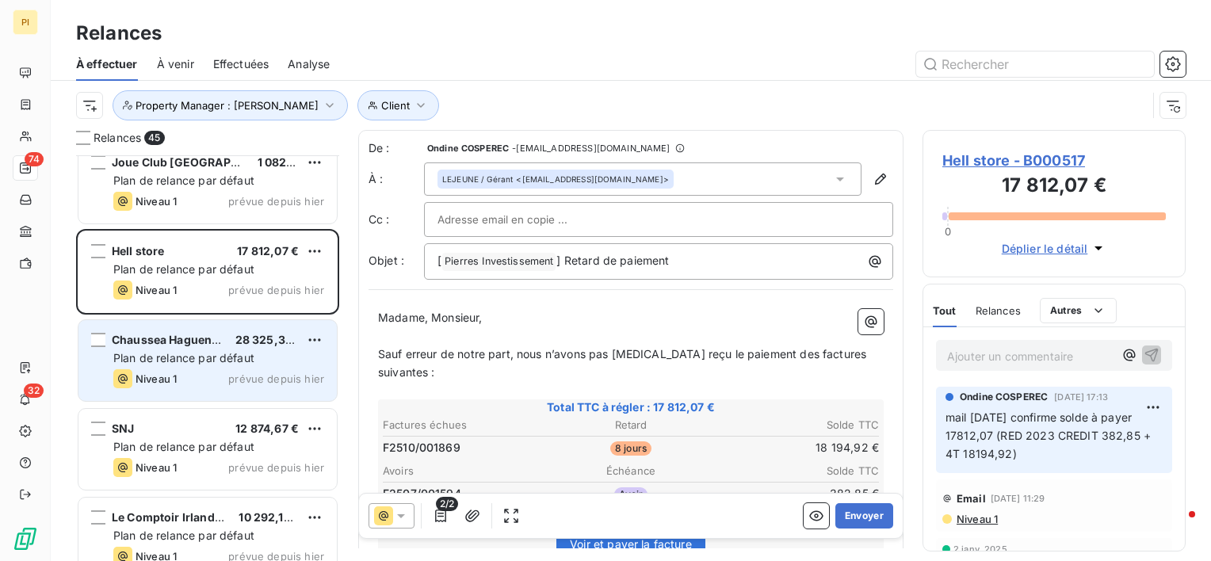
click at [269, 377] on span "prévue depuis hier" at bounding box center [276, 379] width 96 height 13
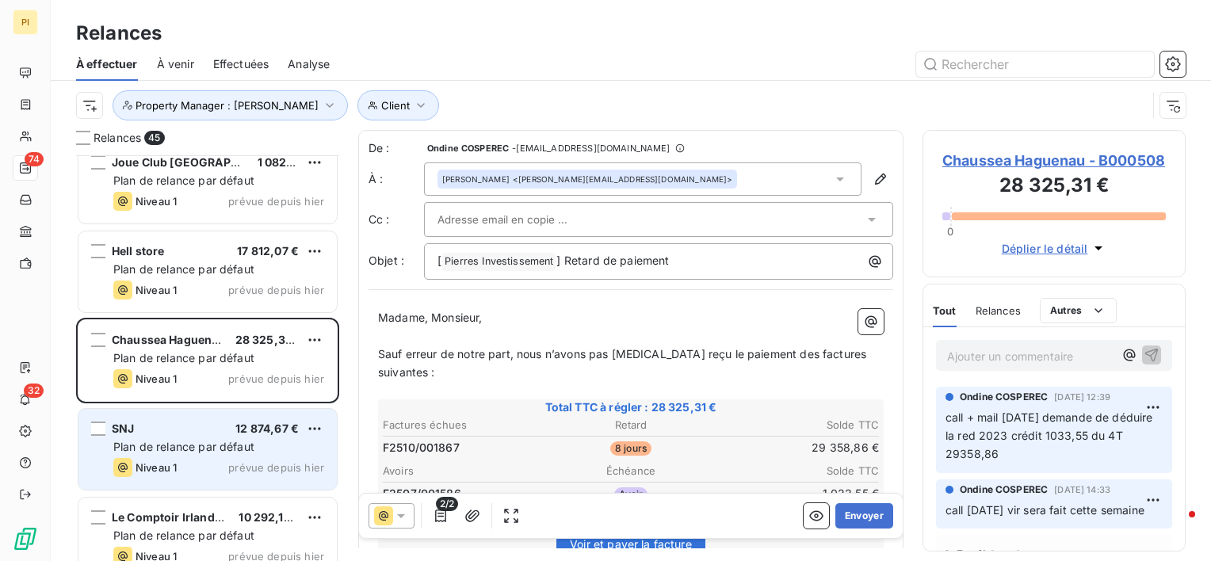
scroll to position [3589, 0]
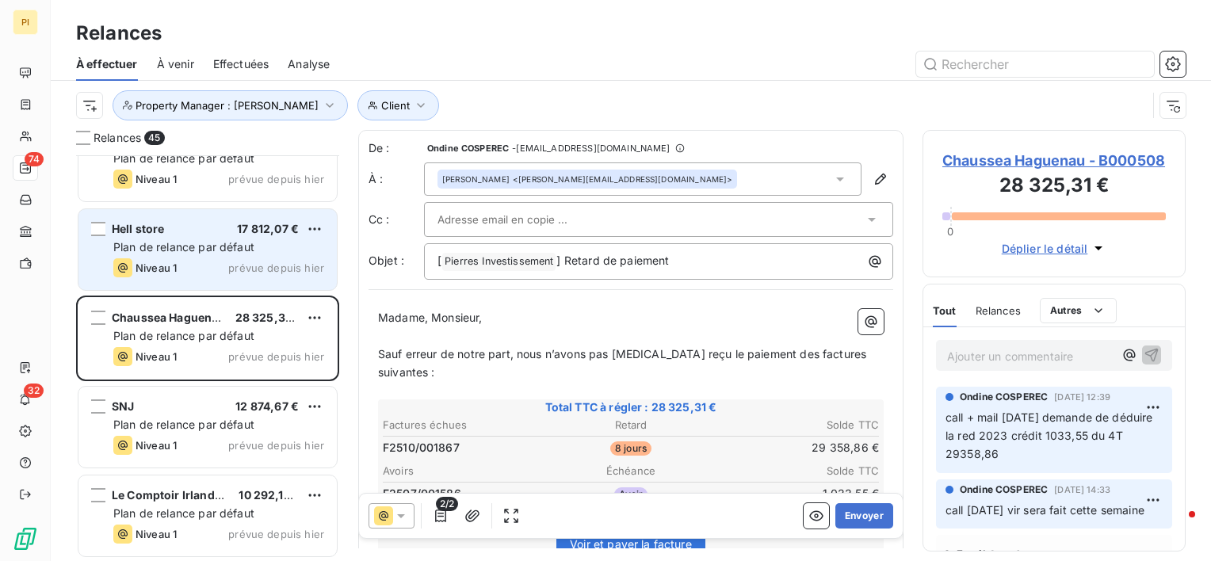
click at [266, 251] on div "Plan de relance par défaut" at bounding box center [218, 247] width 211 height 16
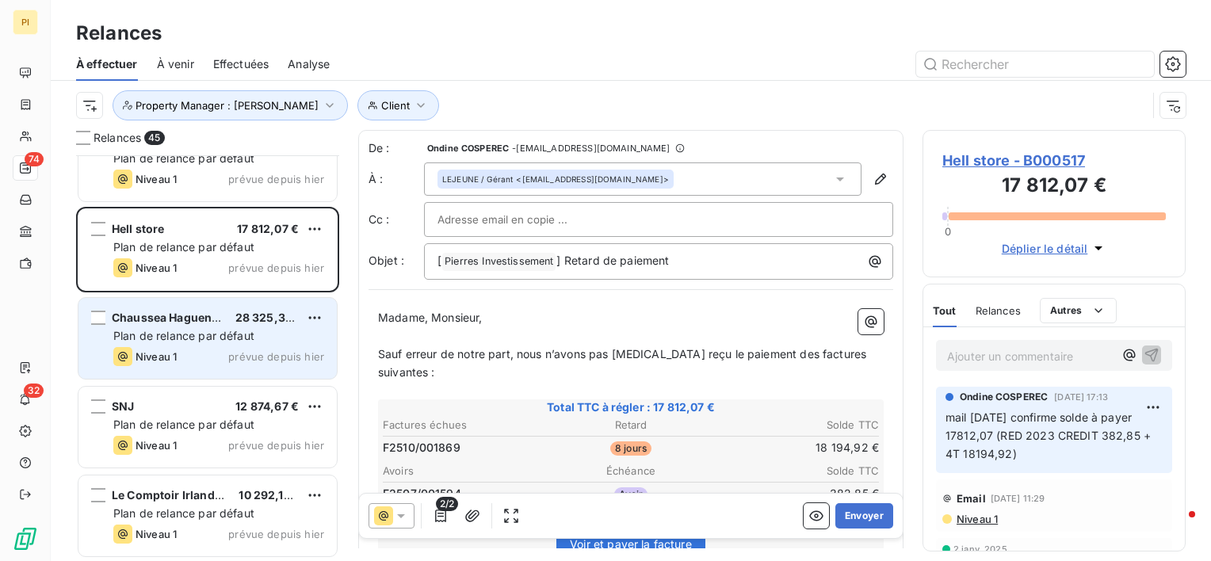
click at [210, 347] on div "Niveau 1 prévue depuis hier" at bounding box center [218, 356] width 211 height 19
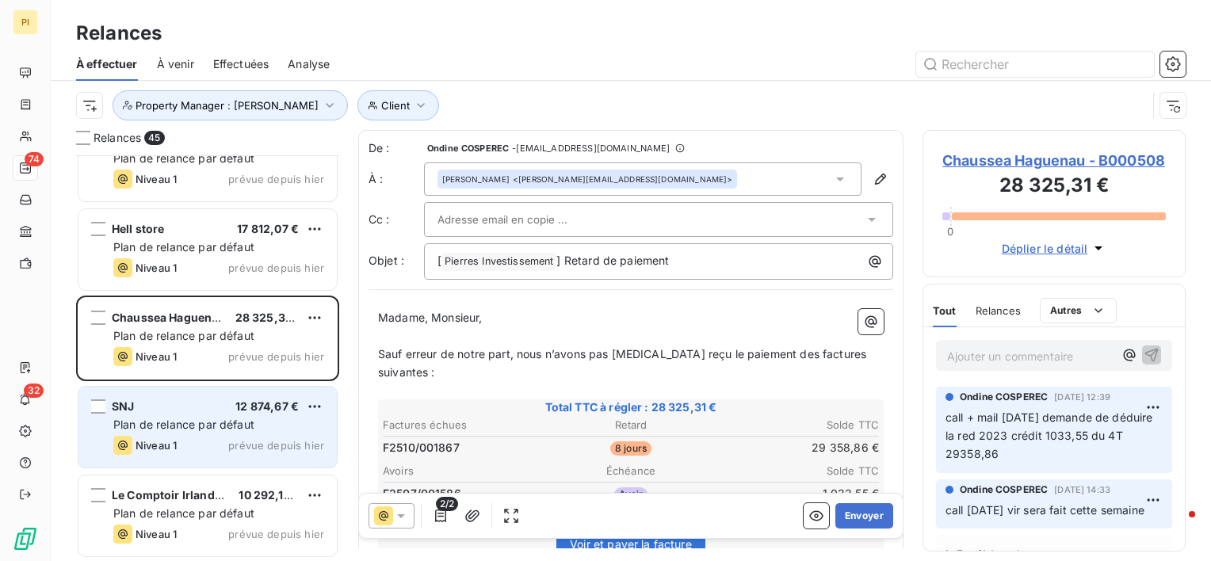
click at [209, 439] on div "Niveau 1 prévue depuis hier" at bounding box center [218, 445] width 211 height 19
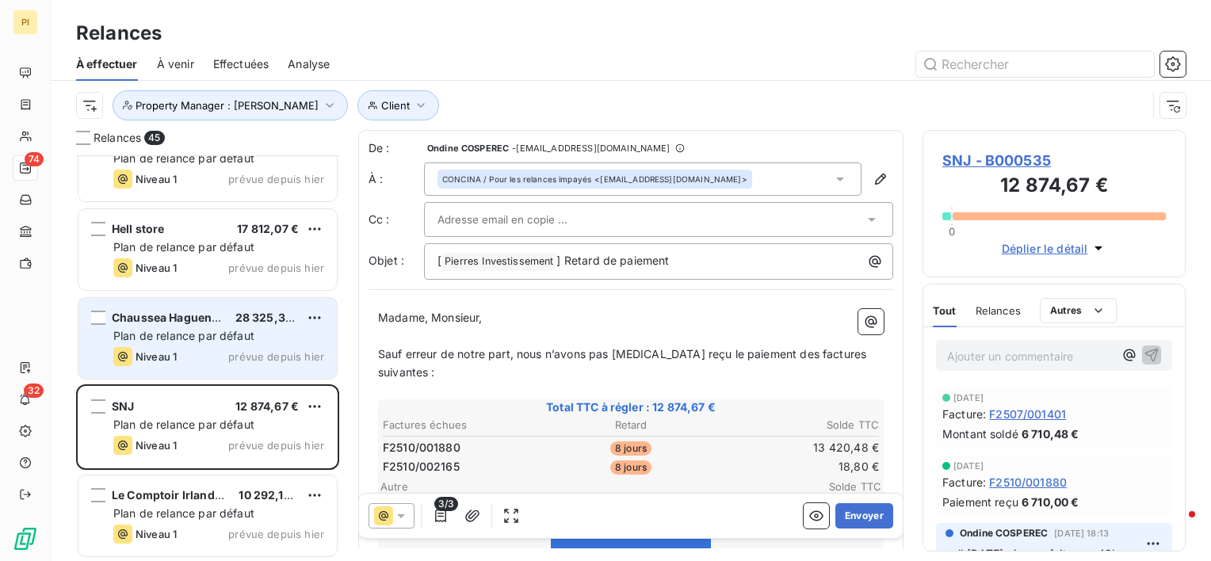
click at [221, 350] on div "Niveau 1 prévue depuis hier" at bounding box center [218, 356] width 211 height 19
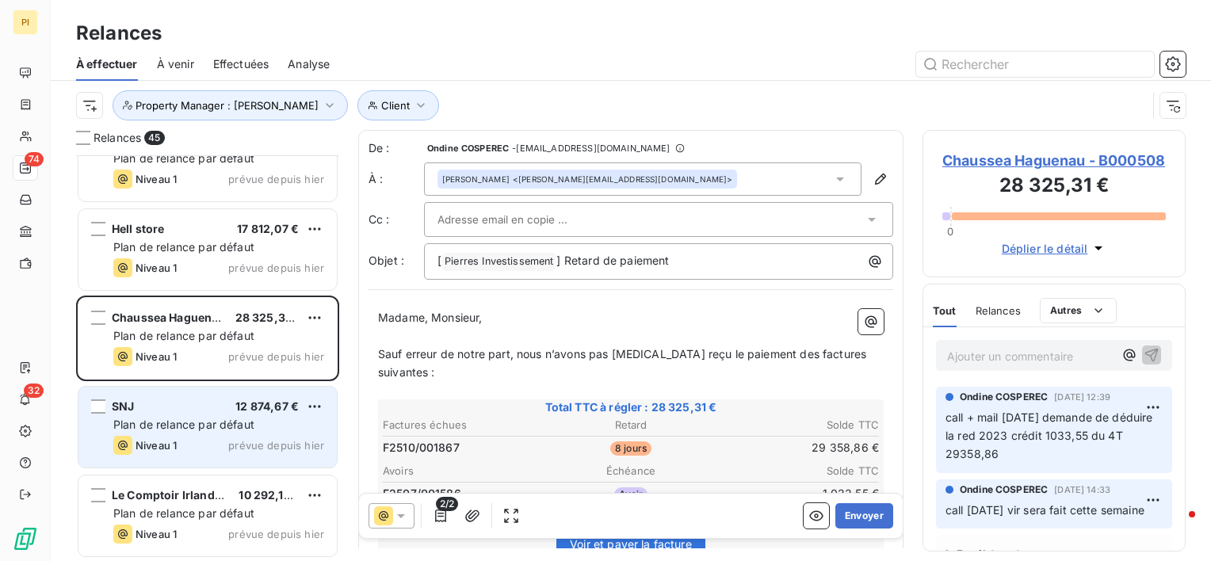
click at [208, 449] on div "Niveau 1 prévue depuis hier" at bounding box center [218, 445] width 211 height 19
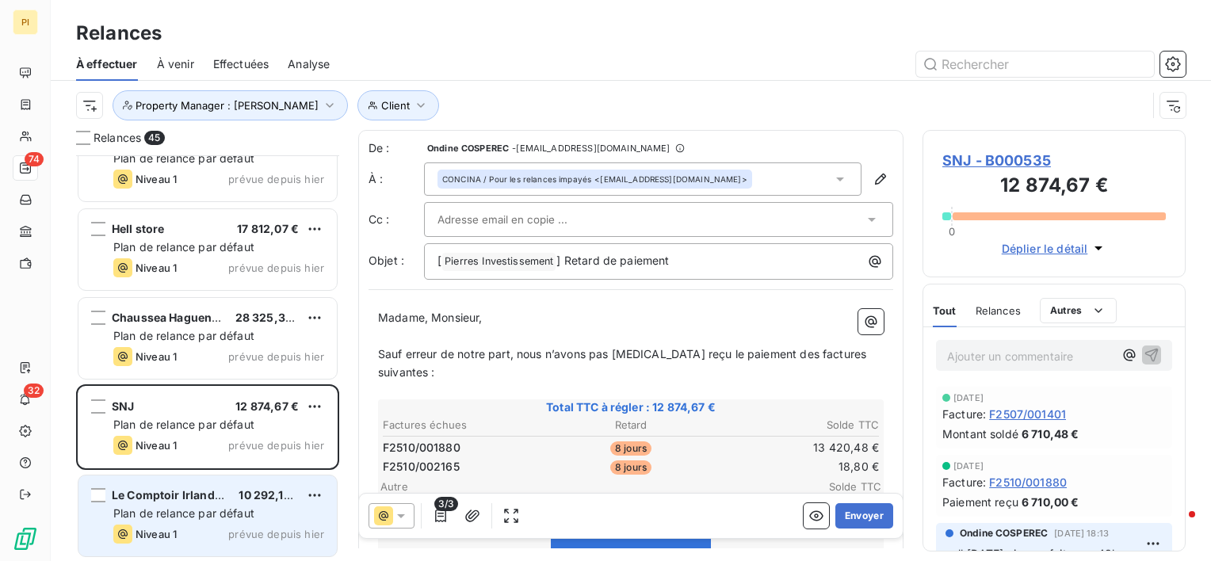
click at [248, 516] on span "Plan de relance par défaut" at bounding box center [183, 513] width 141 height 13
